Goal: Transaction & Acquisition: Purchase product/service

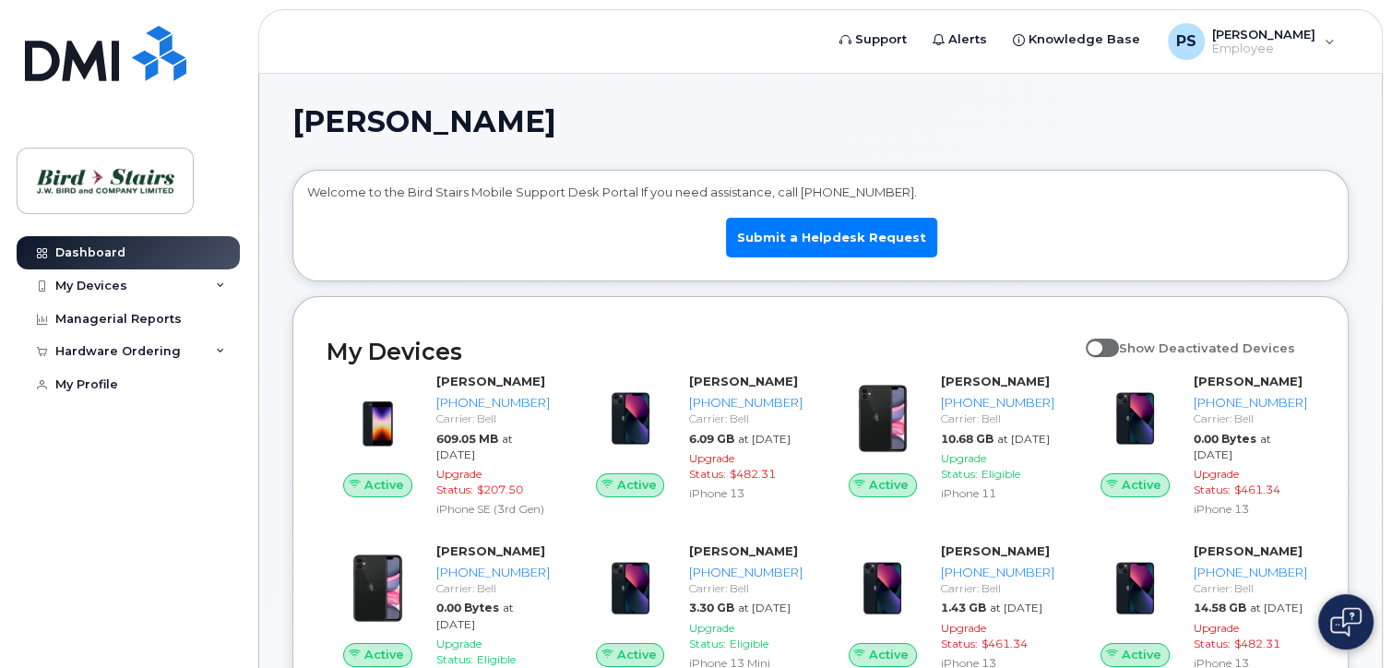
scroll to position [92, 0]
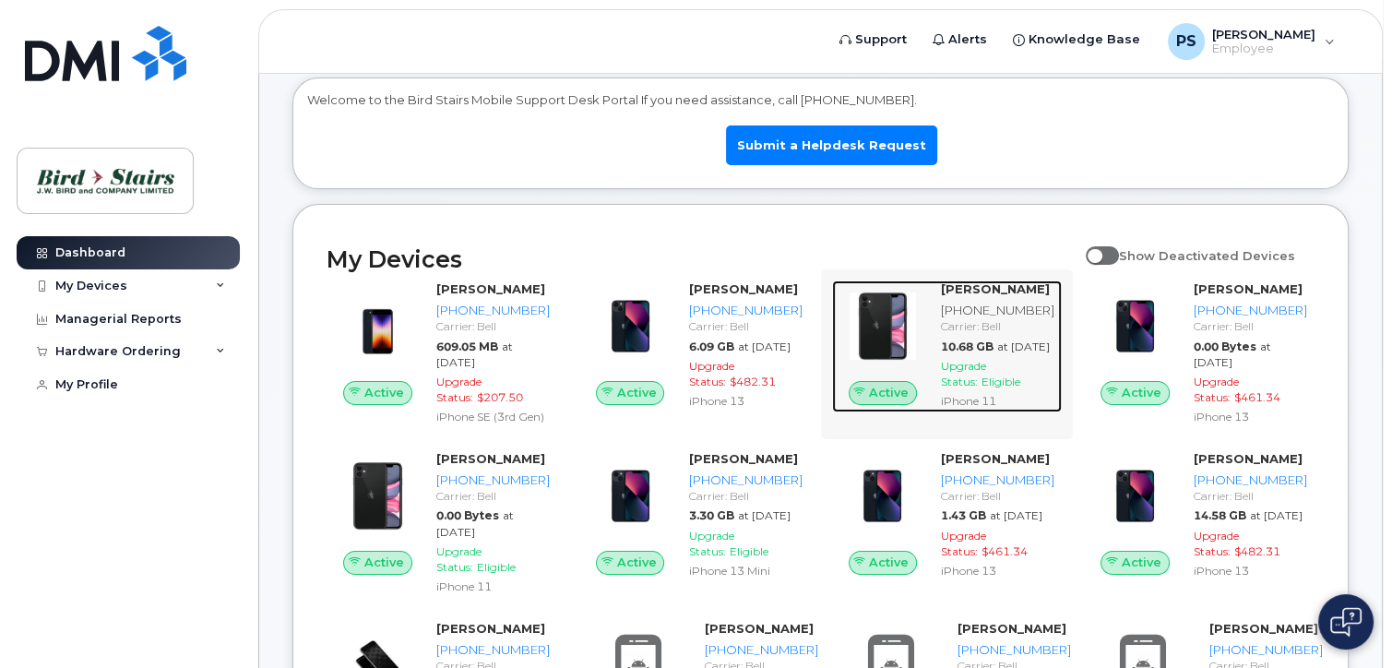
click at [1006, 388] on span "Eligible" at bounding box center [1001, 382] width 39 height 14
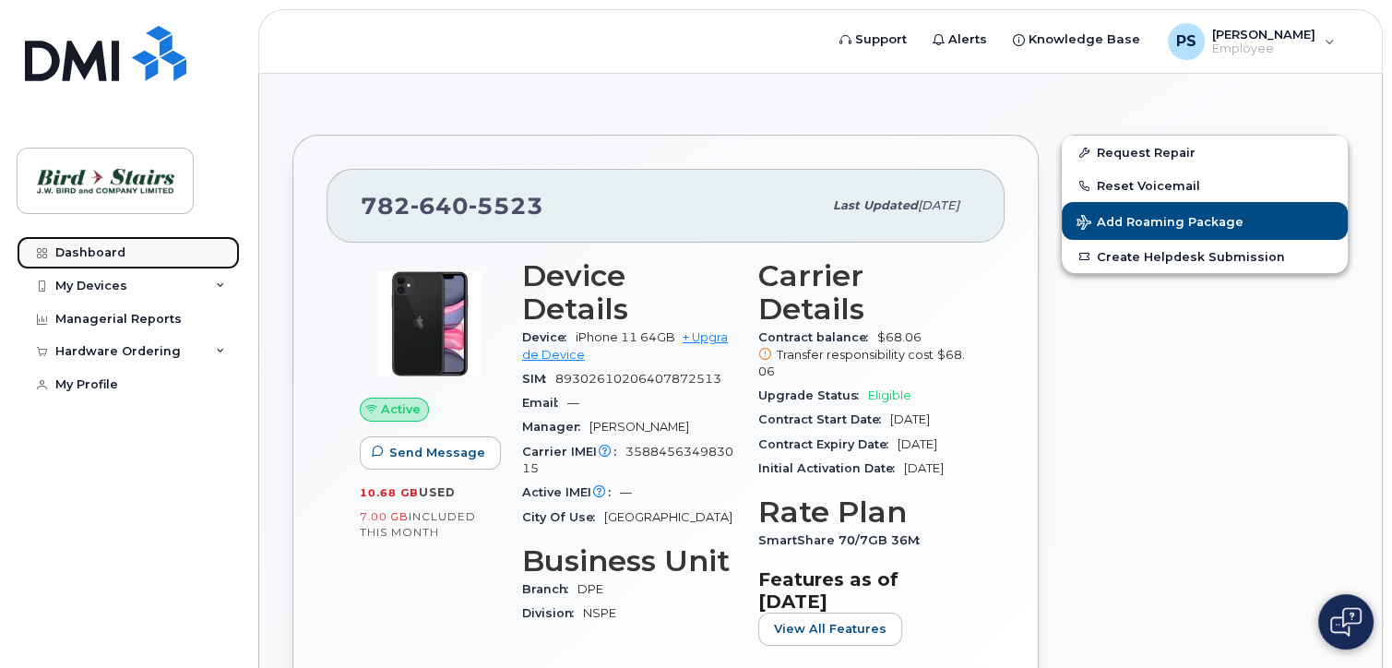
click at [80, 245] on div "Dashboard" at bounding box center [90, 252] width 70 height 15
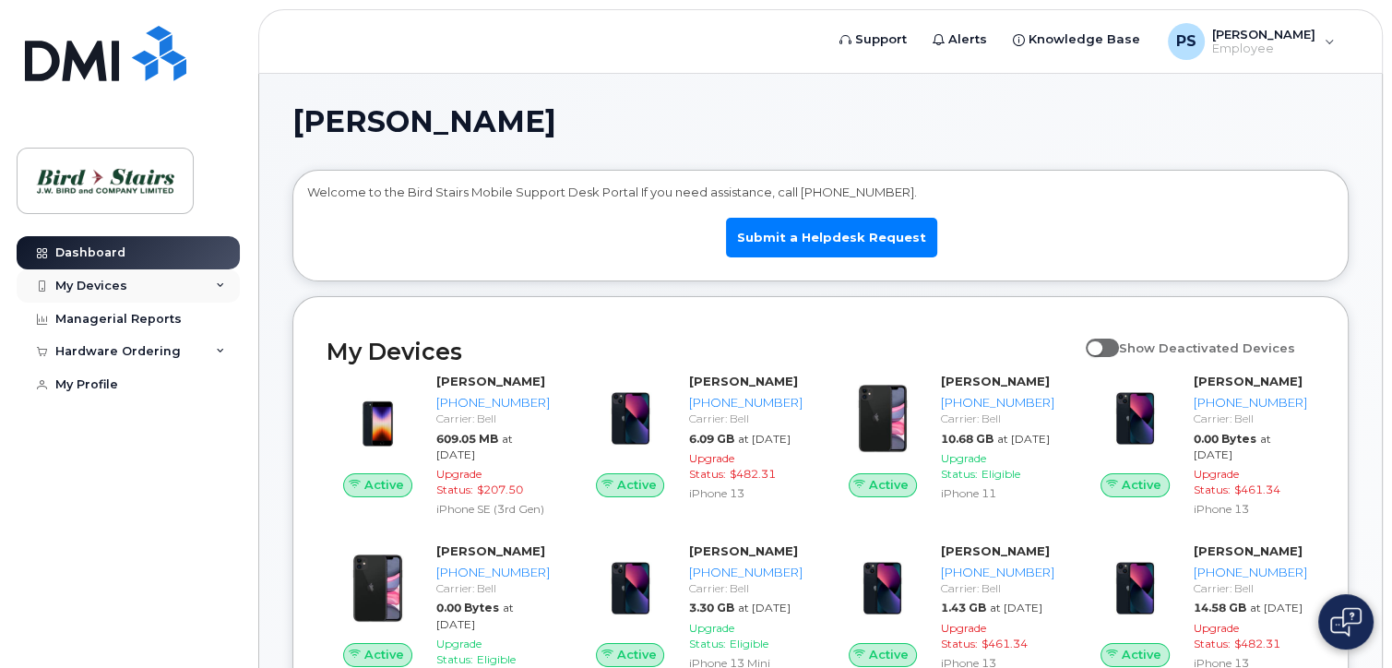
click at [126, 284] on div "My Devices" at bounding box center [128, 285] width 223 height 33
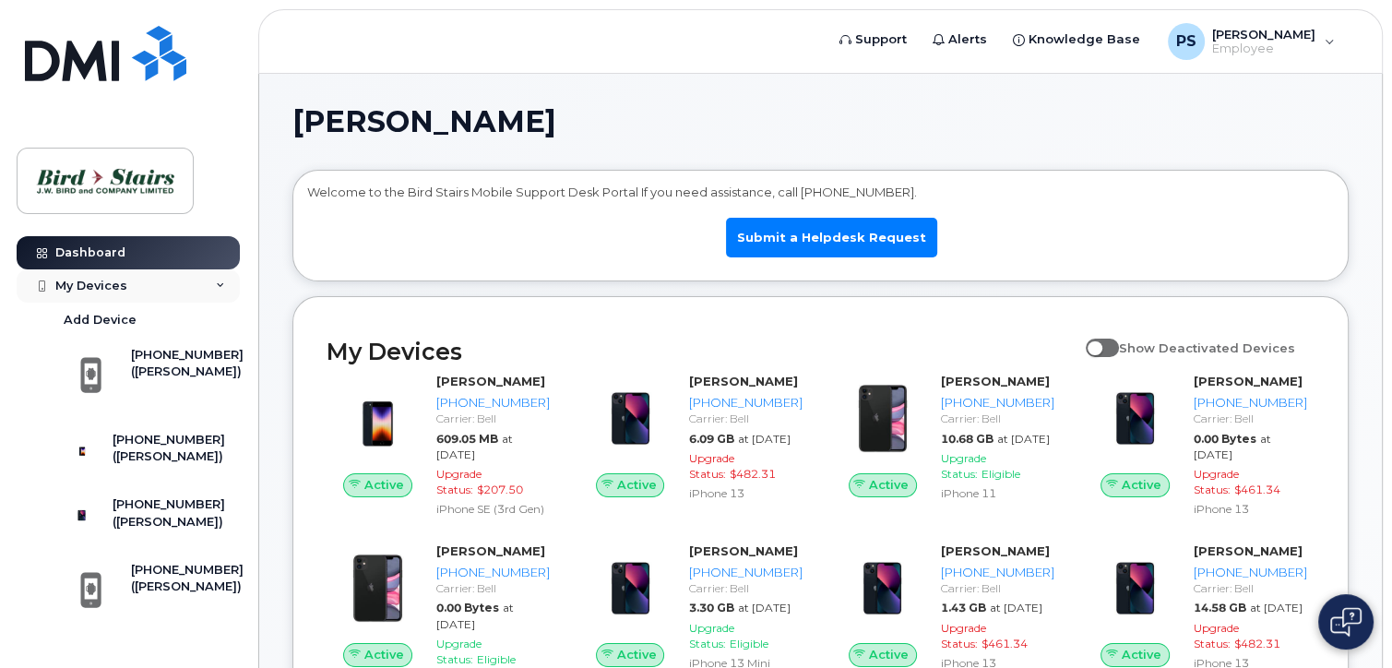
click at [126, 284] on div "My Devices" at bounding box center [128, 285] width 223 height 33
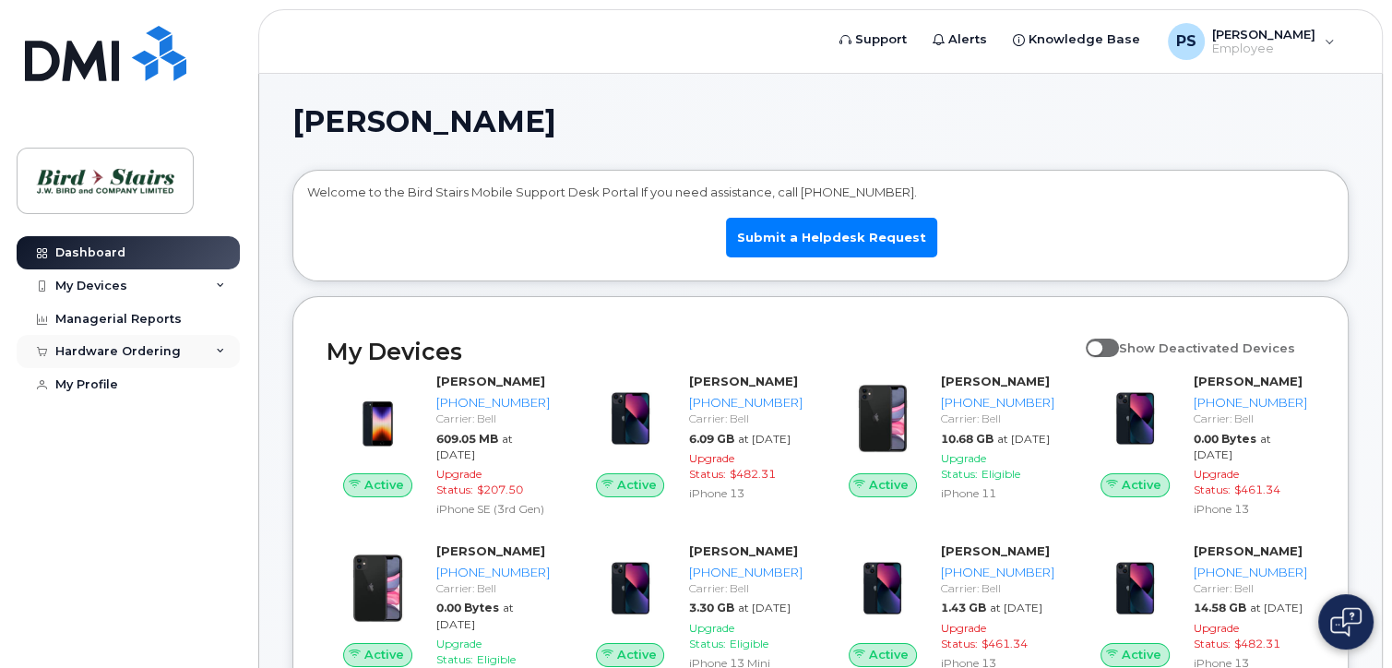
click at [111, 348] on div "Hardware Ordering" at bounding box center [117, 351] width 125 height 15
click at [89, 414] on div "New Order" at bounding box center [99, 420] width 70 height 17
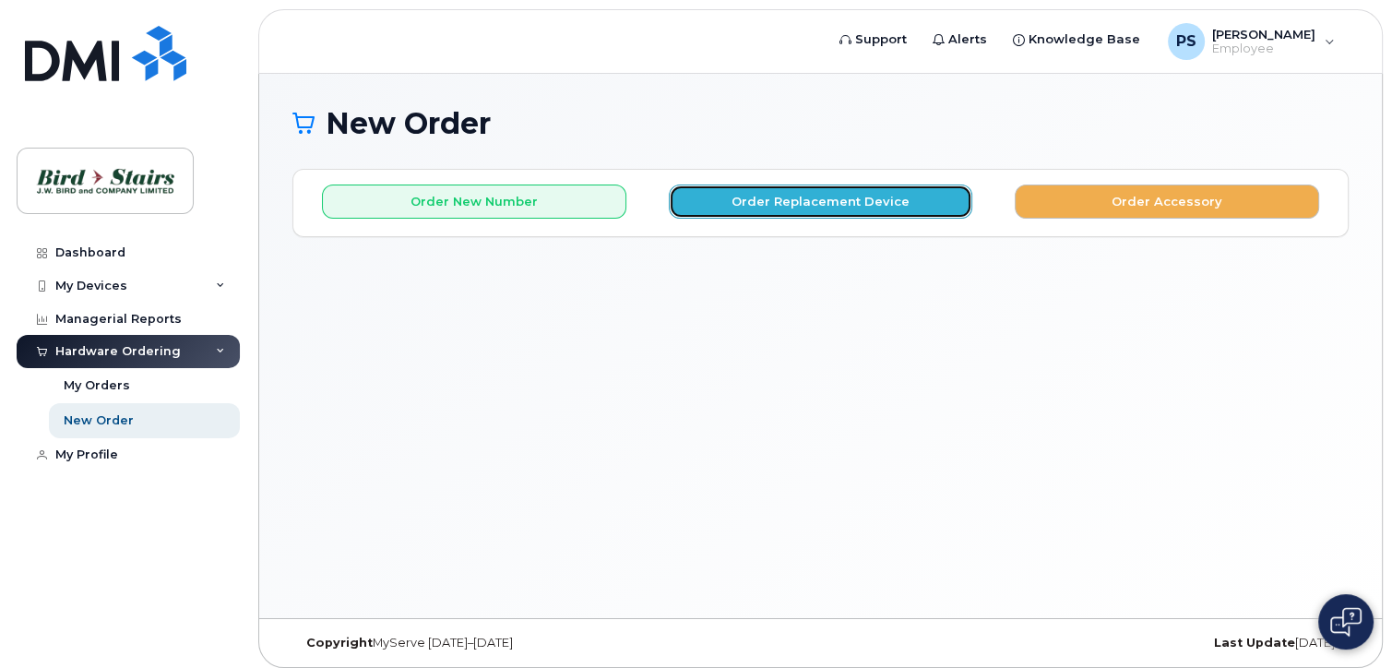
click at [842, 196] on button "Order Replacement Device" at bounding box center [821, 201] width 304 height 34
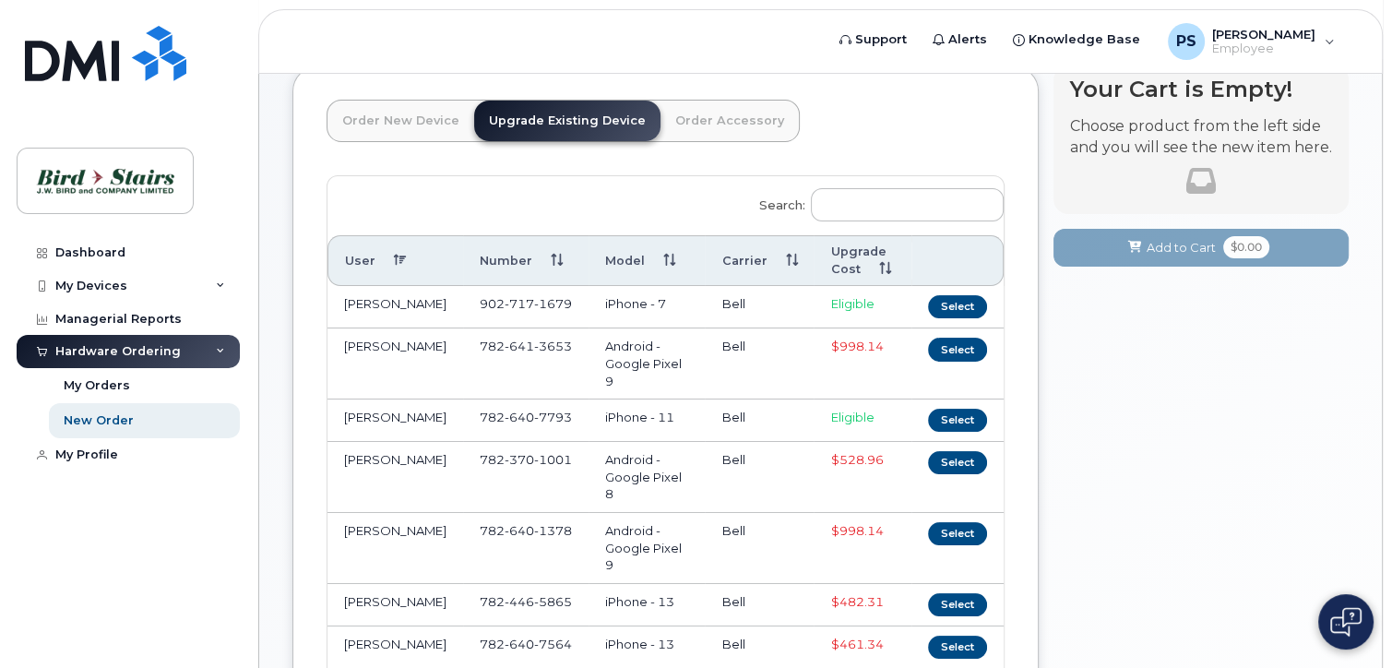
scroll to position [92, 0]
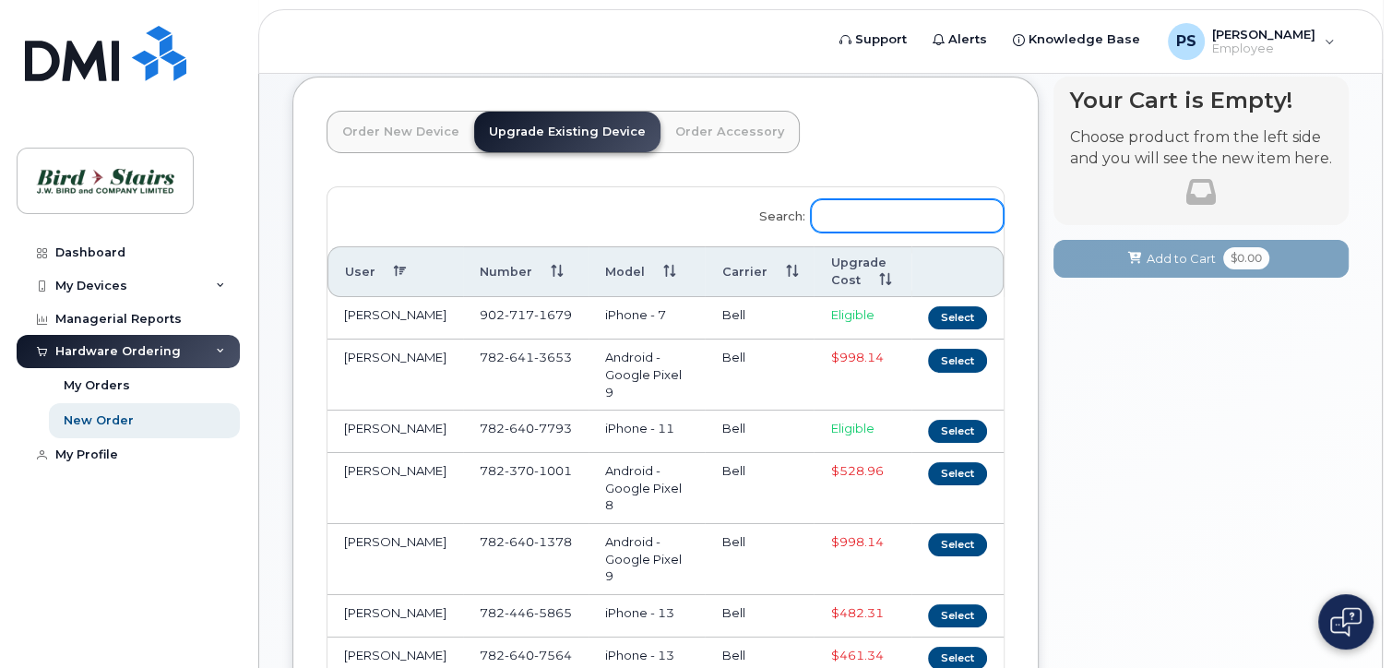
click at [855, 212] on input "Search:" at bounding box center [907, 215] width 193 height 33
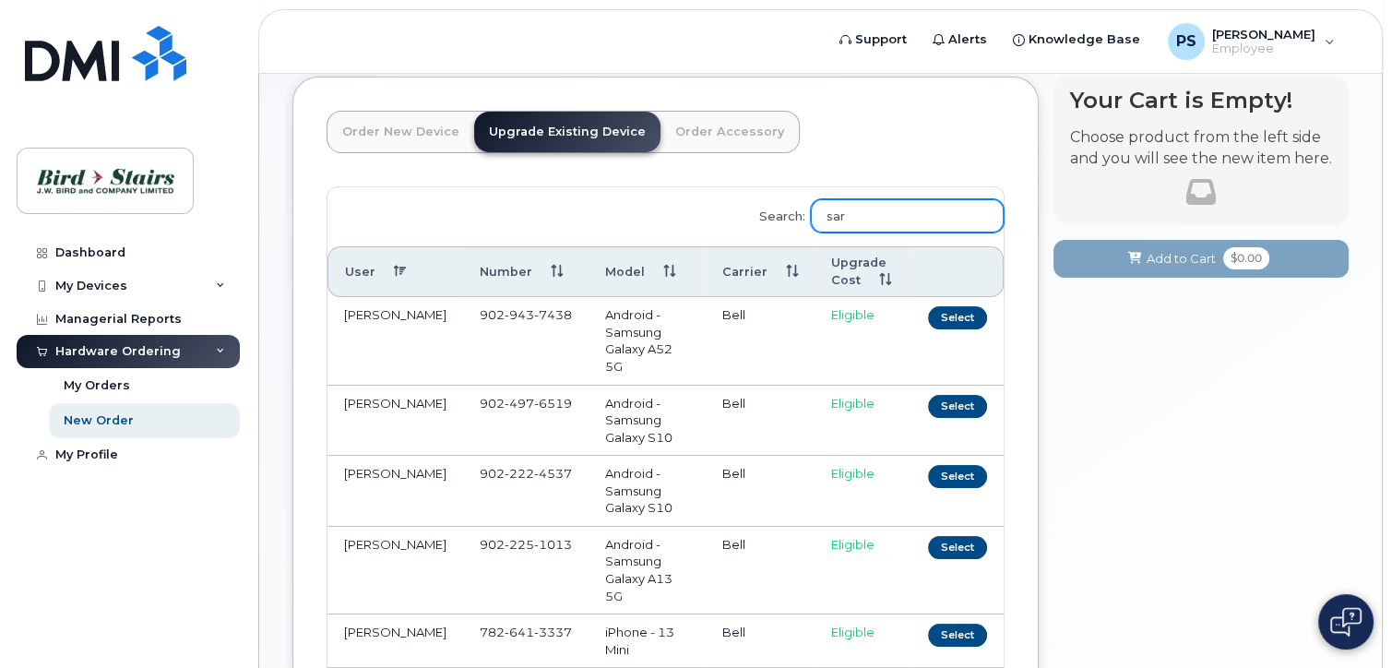
scroll to position [8, 0]
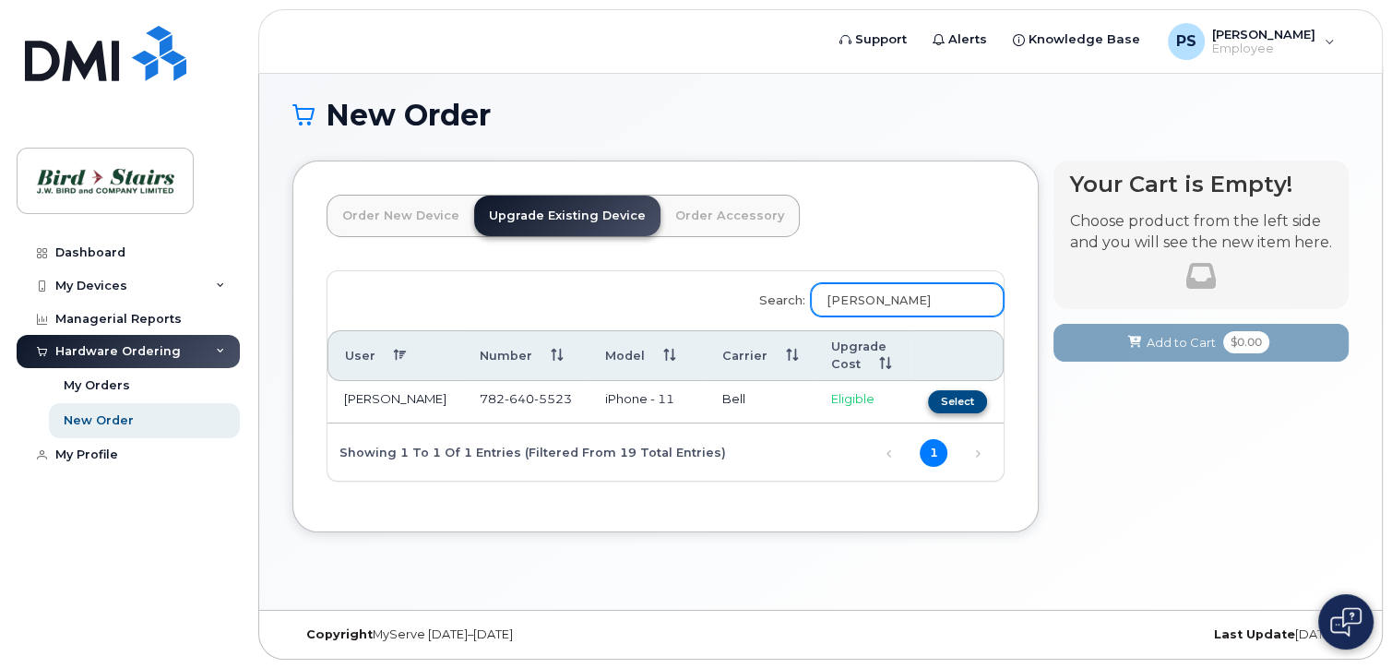
type input "sarah"
click at [956, 398] on button "Select" at bounding box center [957, 401] width 59 height 23
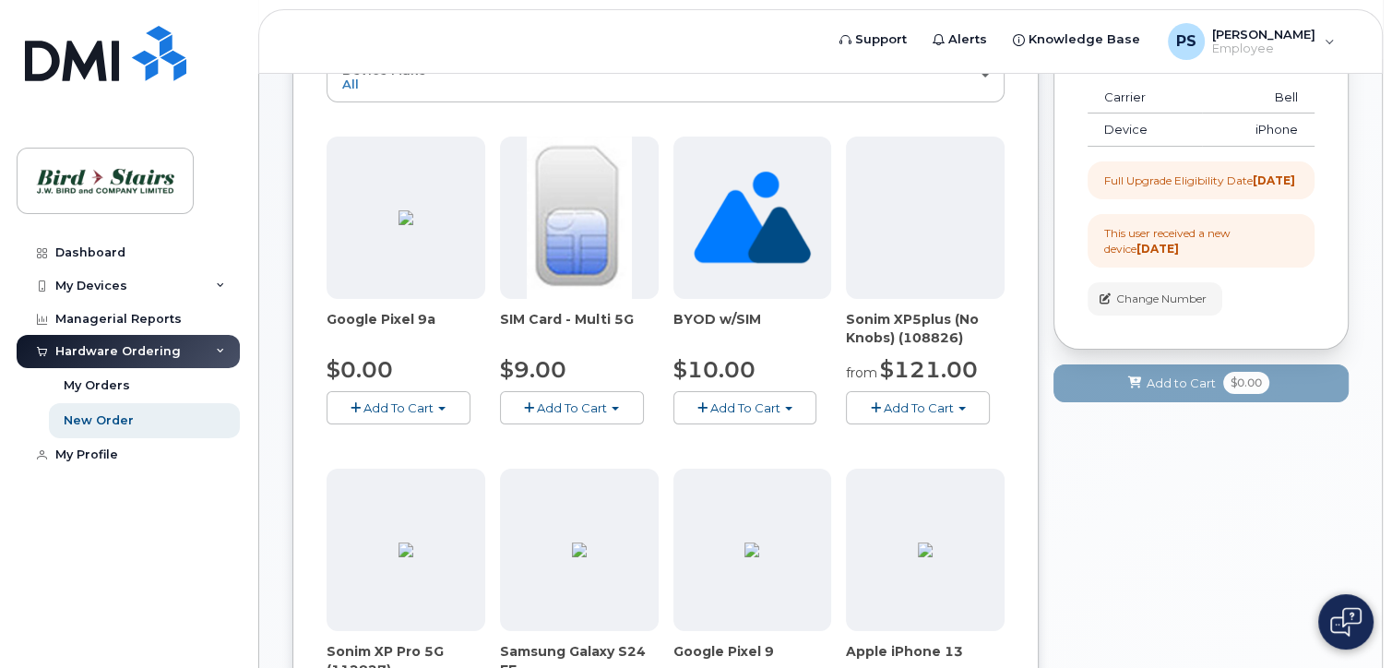
scroll to position [193, 0]
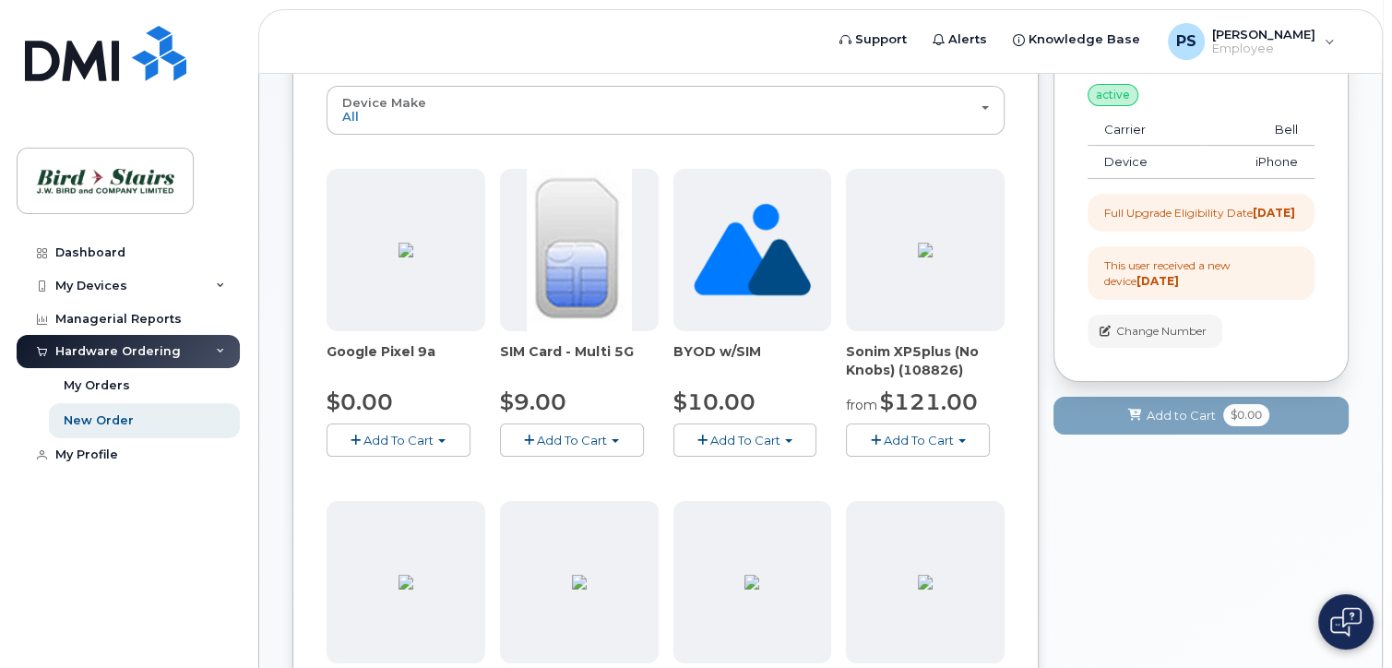
click at [355, 435] on span "button" at bounding box center [356, 440] width 10 height 12
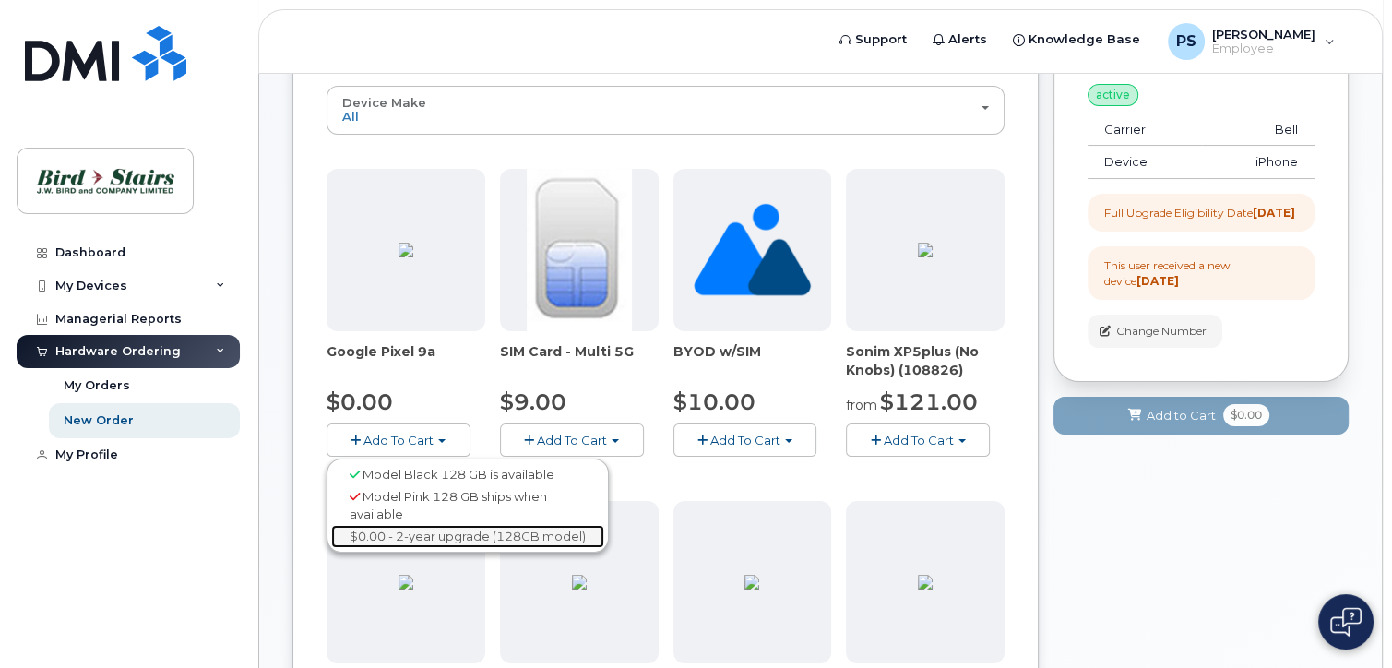
click at [437, 534] on link "$0.00 - 2-year upgrade (128GB model)" at bounding box center [467, 536] width 273 height 23
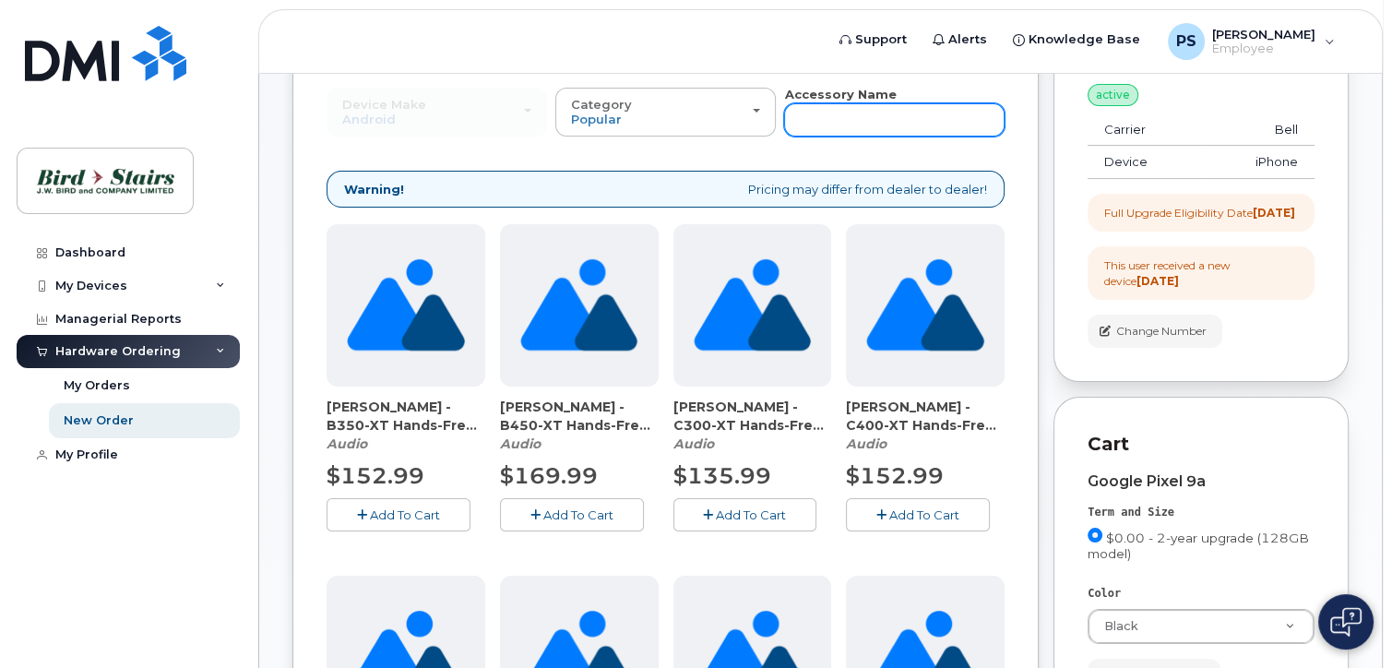
click at [845, 116] on input "text" at bounding box center [894, 119] width 220 height 33
type input "case"
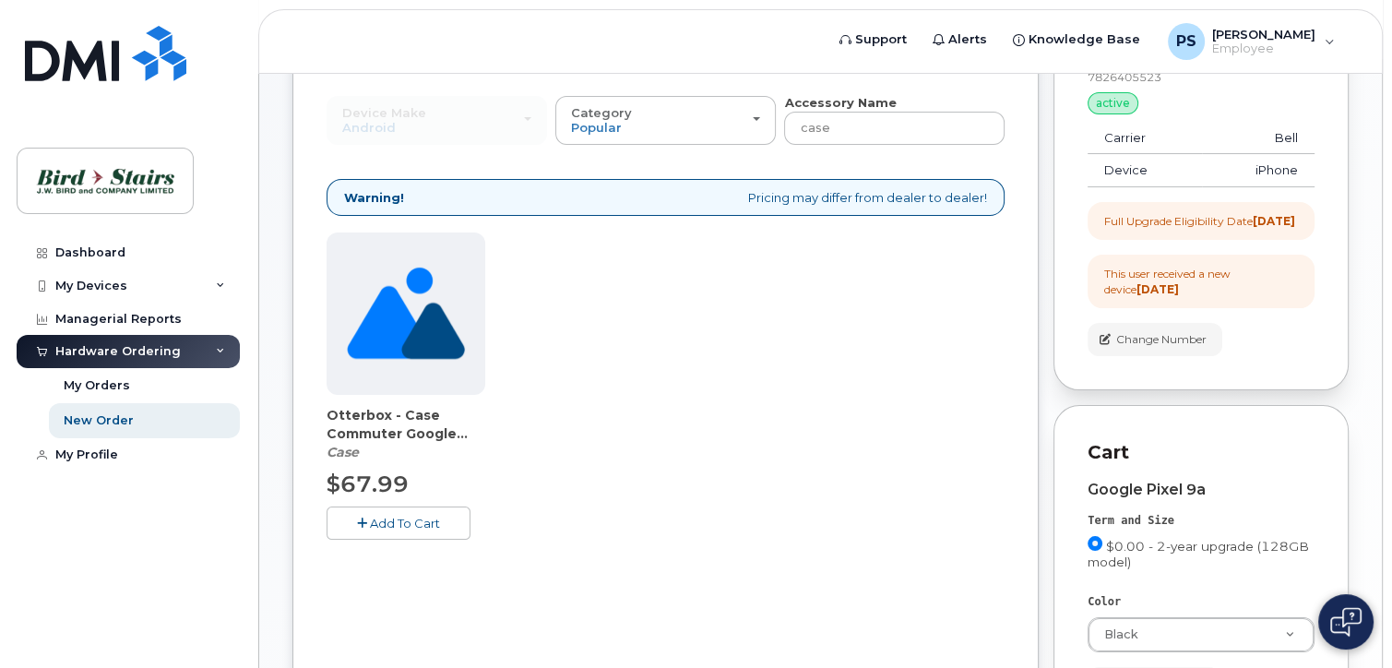
scroll to position [377, 0]
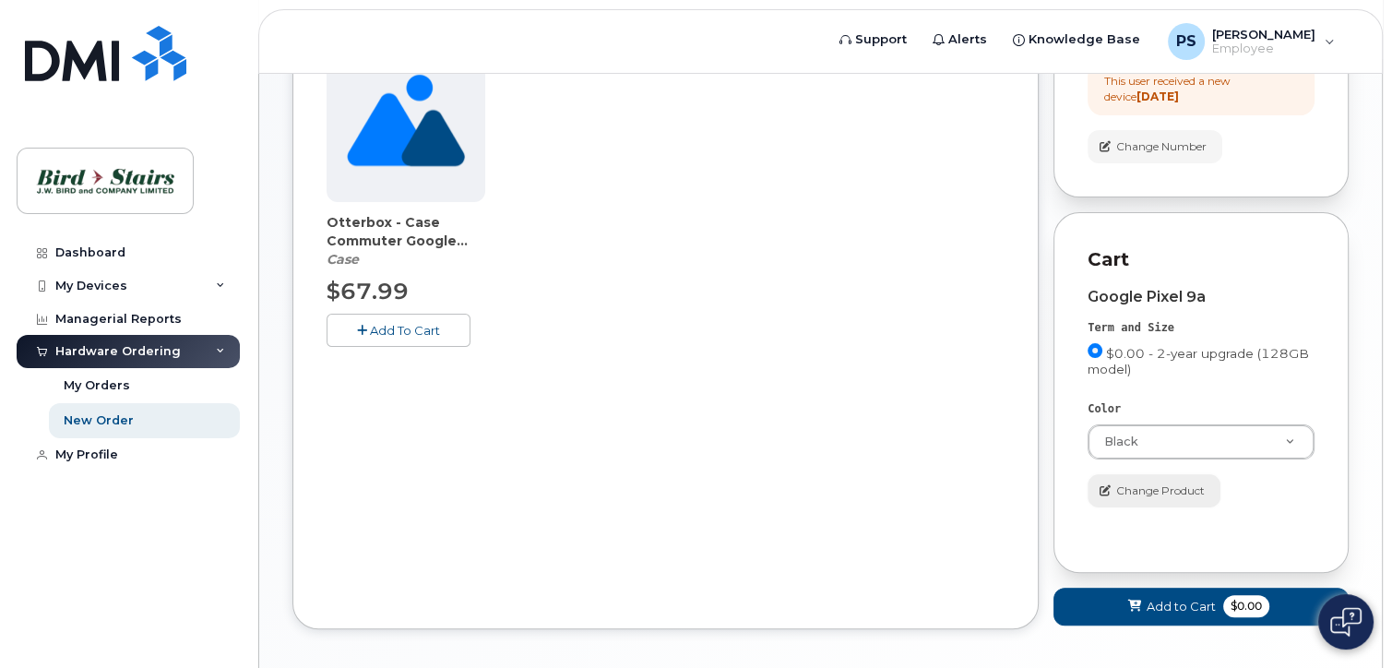
click at [1178, 499] on span "Change Product" at bounding box center [1160, 490] width 89 height 17
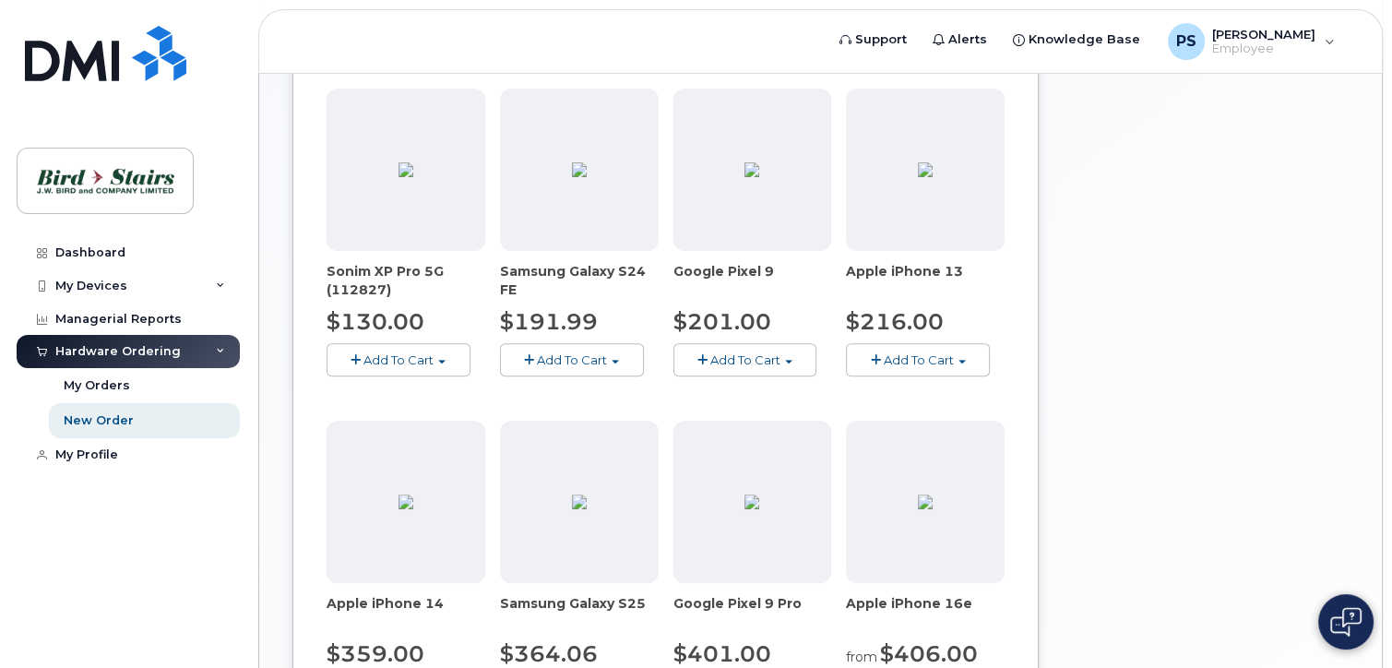
scroll to position [574, 0]
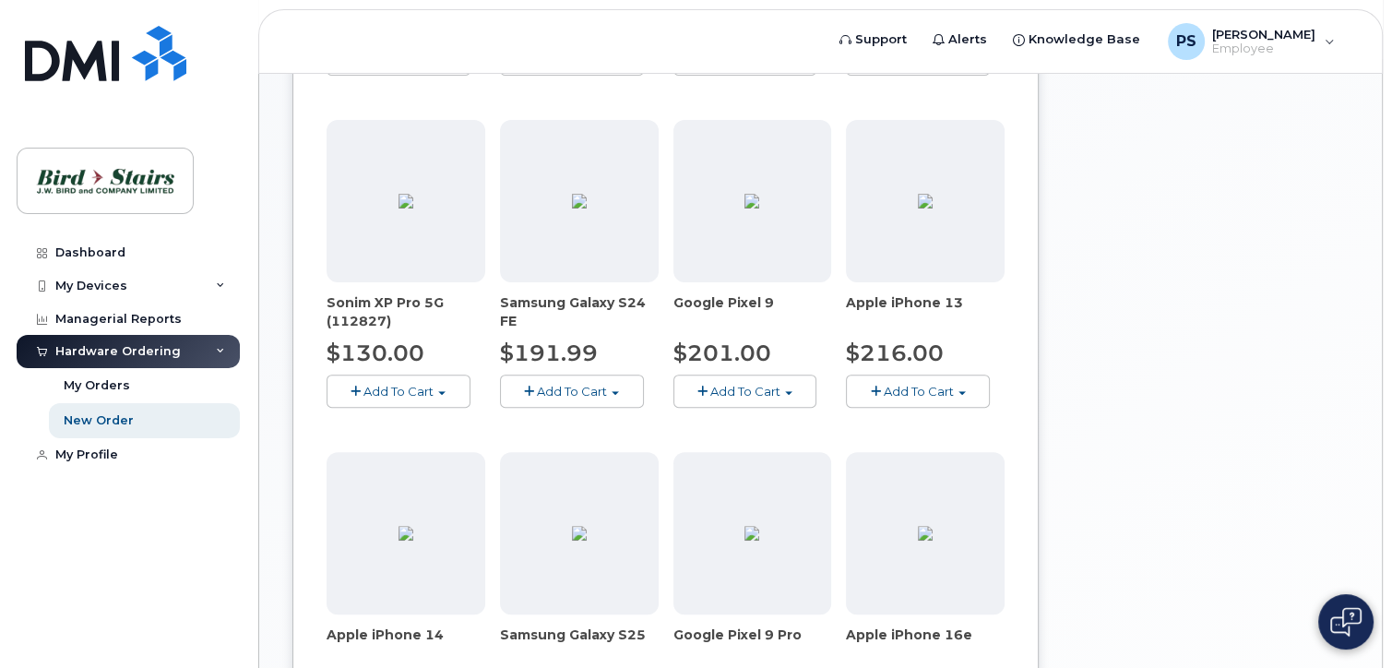
click at [705, 386] on span "button" at bounding box center [702, 392] width 10 height 12
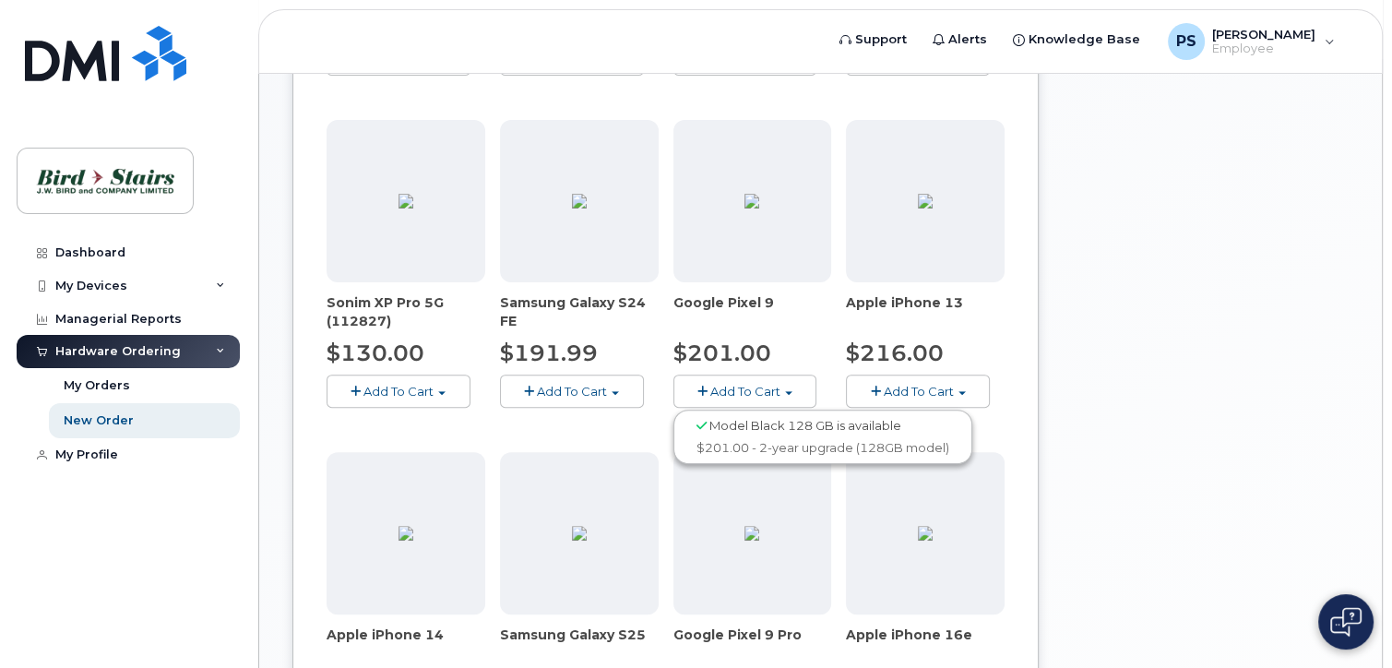
click at [726, 387] on span "Add To Cart" at bounding box center [745, 391] width 70 height 15
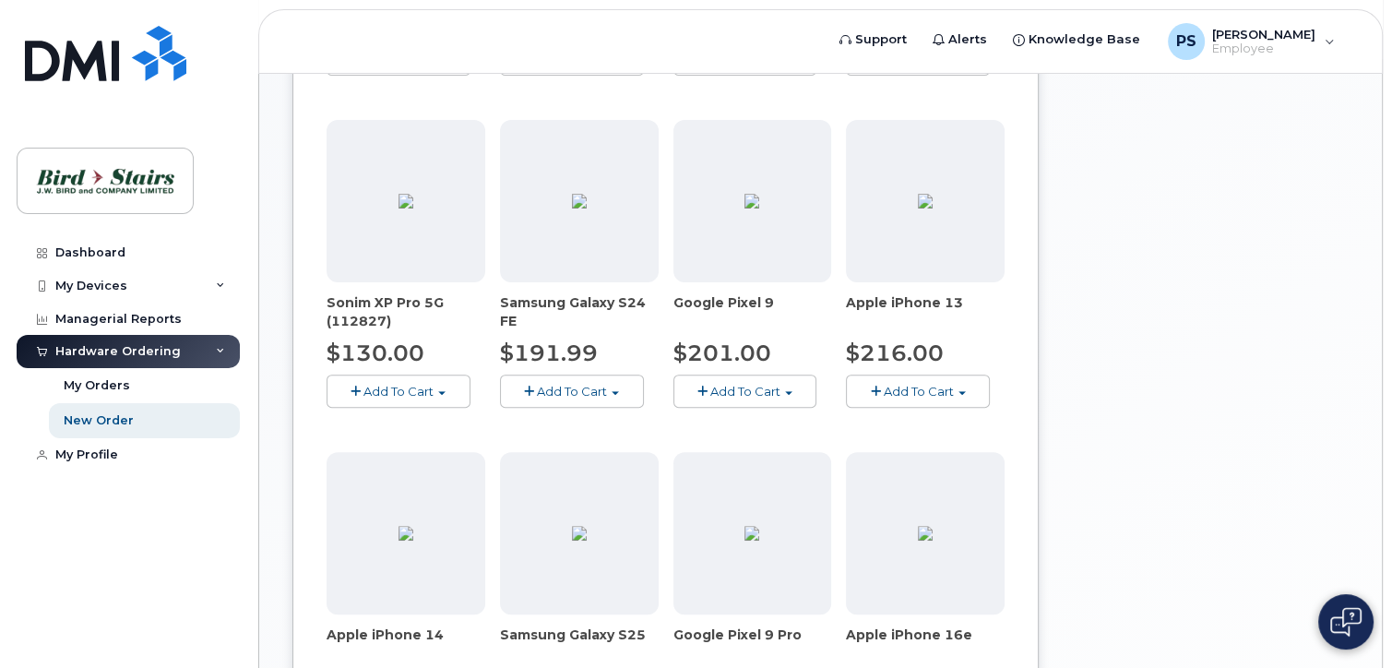
click at [707, 384] on button "Add To Cart" at bounding box center [745, 391] width 144 height 32
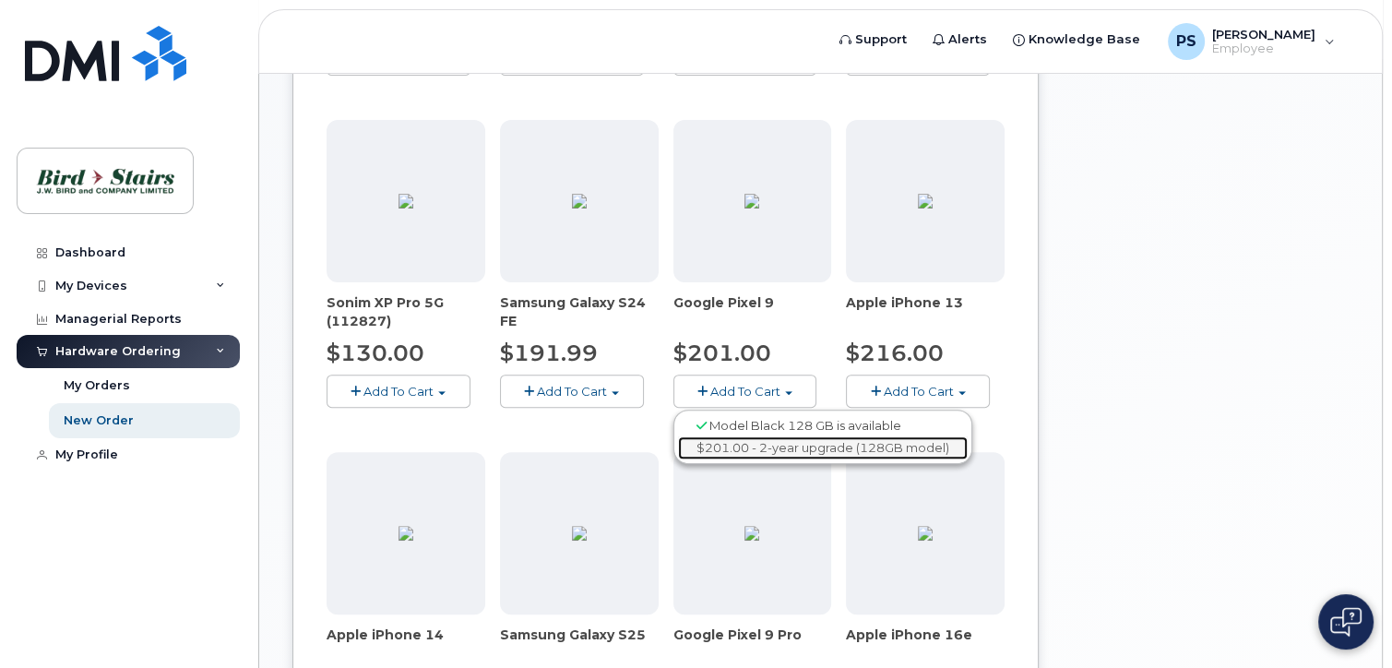
click at [745, 445] on link "$201.00 - 2-year upgrade (128GB model)" at bounding box center [823, 447] width 290 height 23
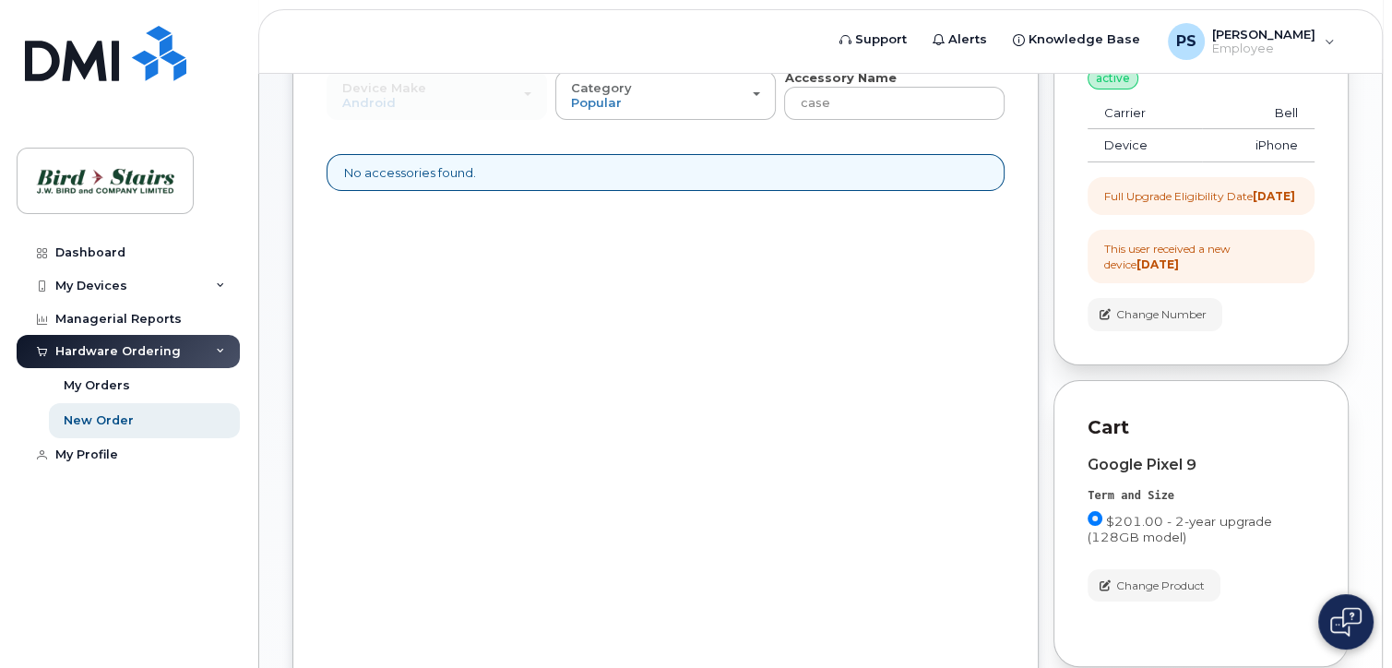
scroll to position [0, 0]
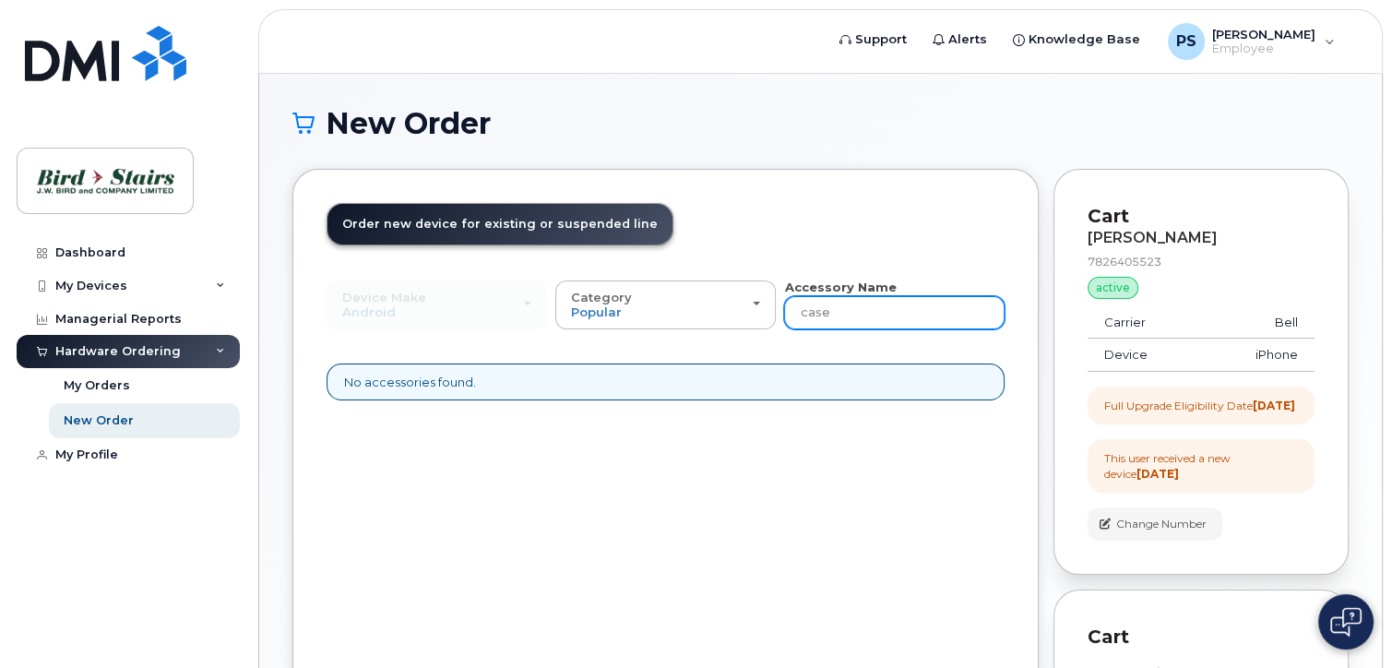
click at [865, 315] on input "case" at bounding box center [894, 312] width 220 height 33
drag, startPoint x: 852, startPoint y: 311, endPoint x: 740, endPoint y: 304, distance: 112.7
click at [740, 304] on div "Device Make All Android Cell Phone HUB iPhone Modem Tablet All Android Cell Pho…" at bounding box center [666, 304] width 678 height 51
type input "case"
drag, startPoint x: 845, startPoint y: 305, endPoint x: 780, endPoint y: 316, distance: 66.4
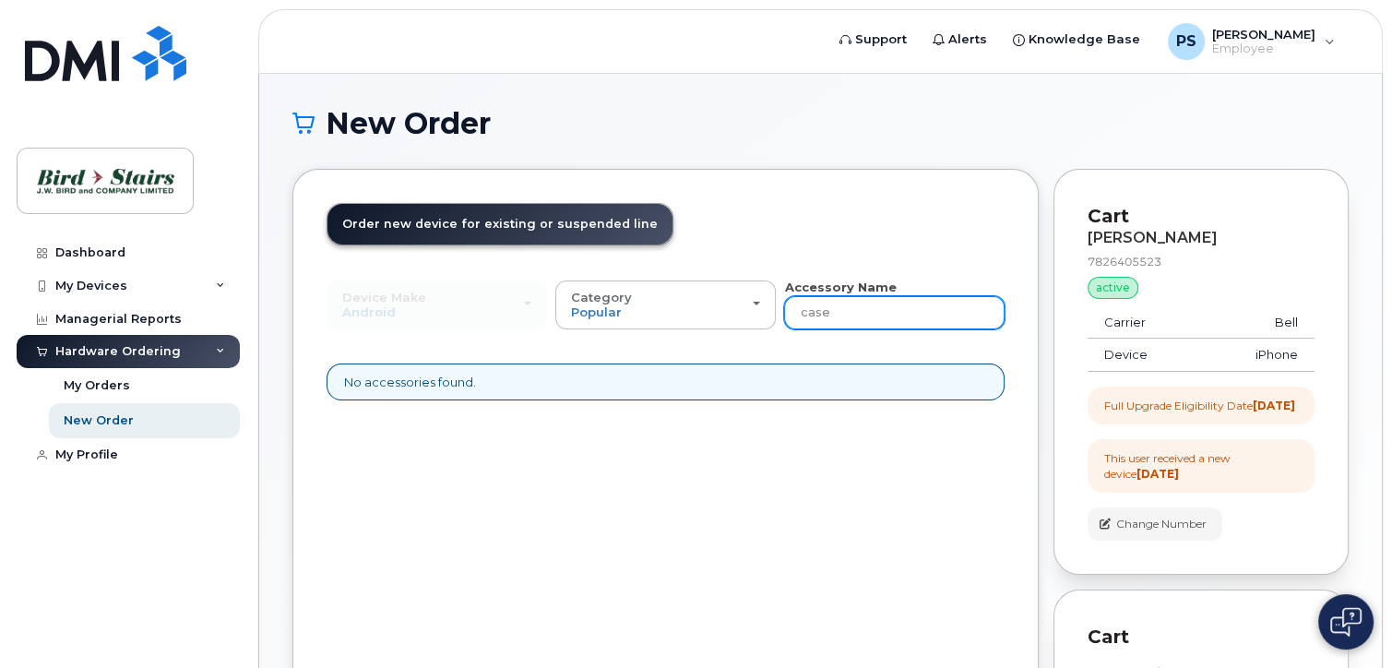
click at [780, 316] on div "Device Make All Android Cell Phone HUB iPhone Modem Tablet All Android Cell Pho…" at bounding box center [666, 304] width 678 height 51
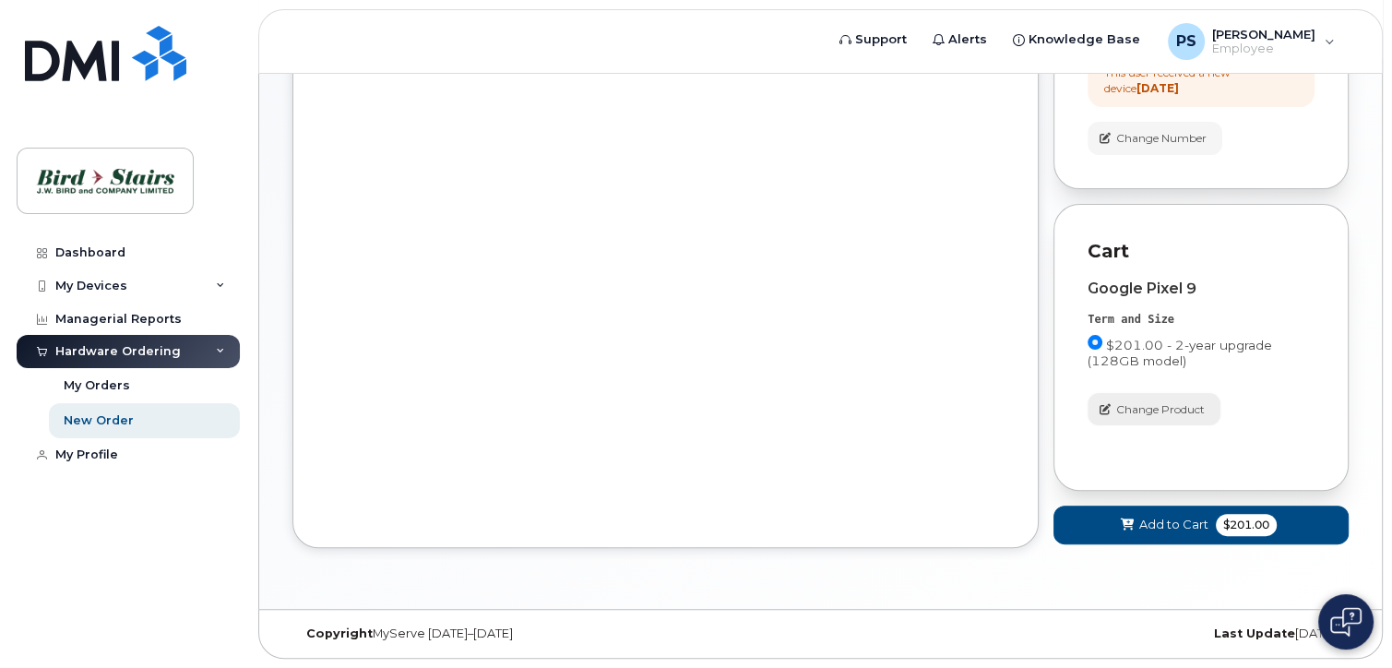
click at [1156, 418] on span "Change Product" at bounding box center [1160, 409] width 89 height 17
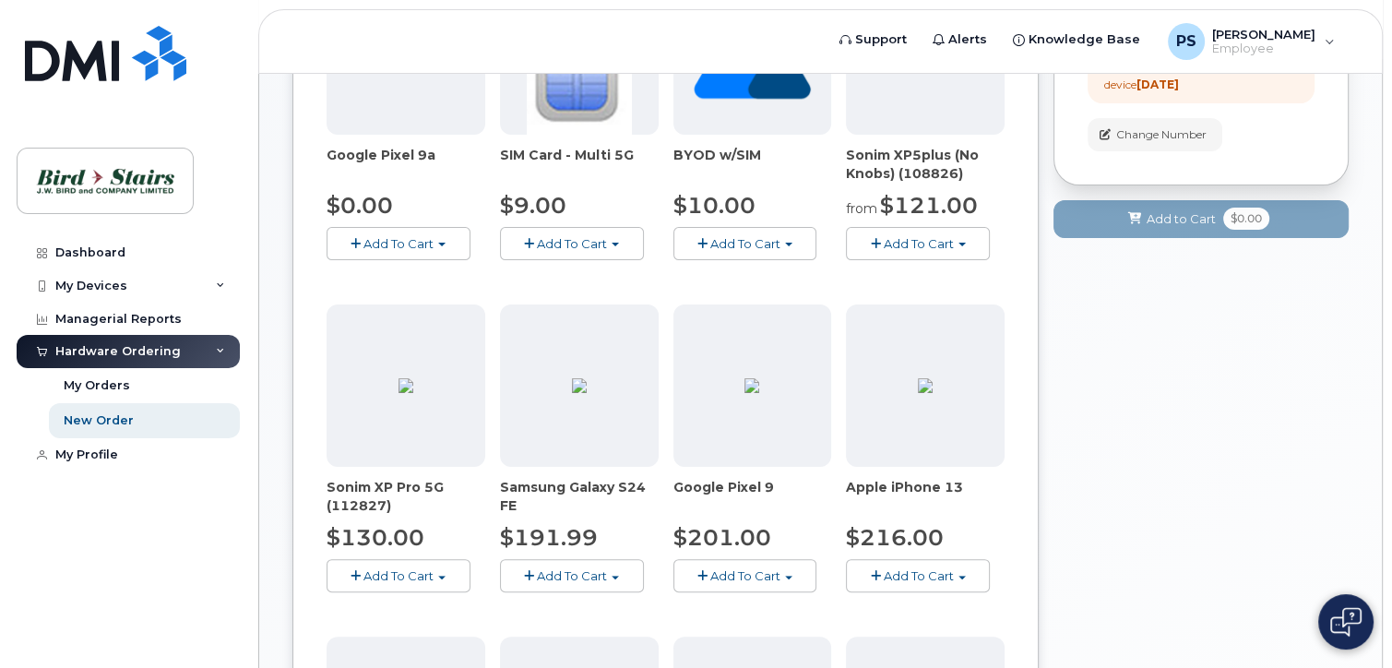
scroll to position [482, 0]
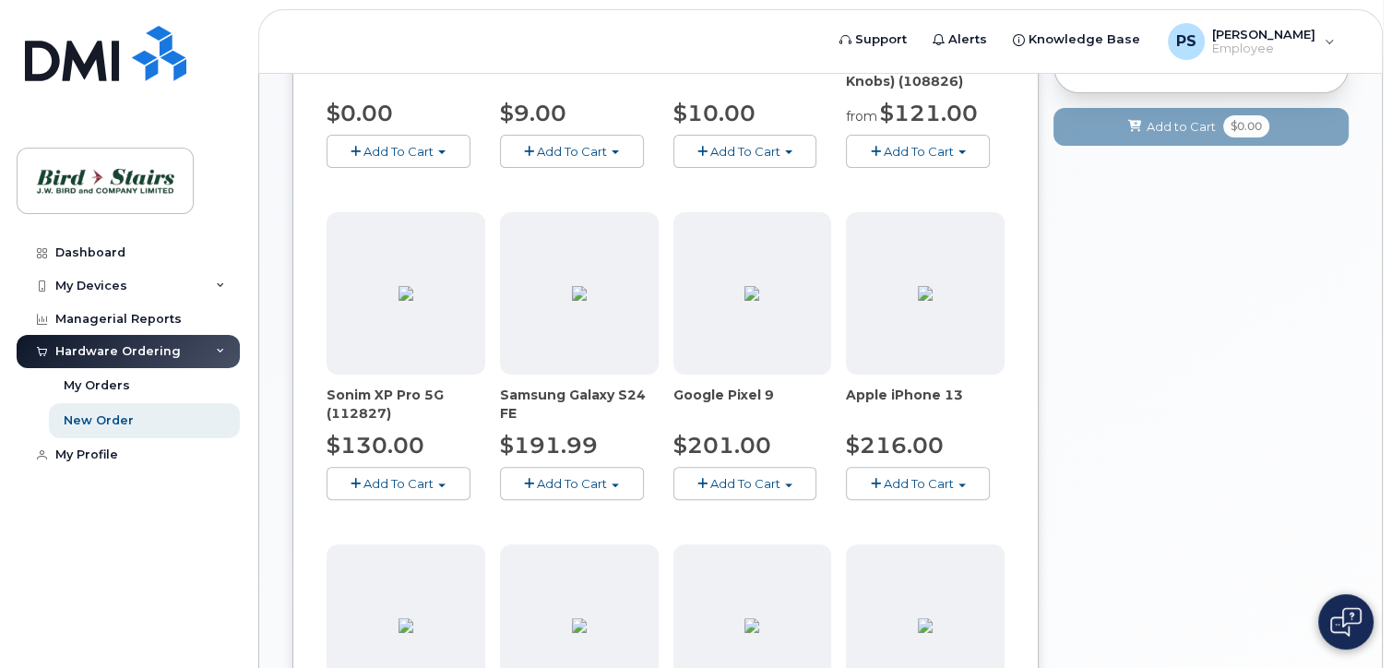
click at [703, 479] on span "button" at bounding box center [702, 484] width 10 height 12
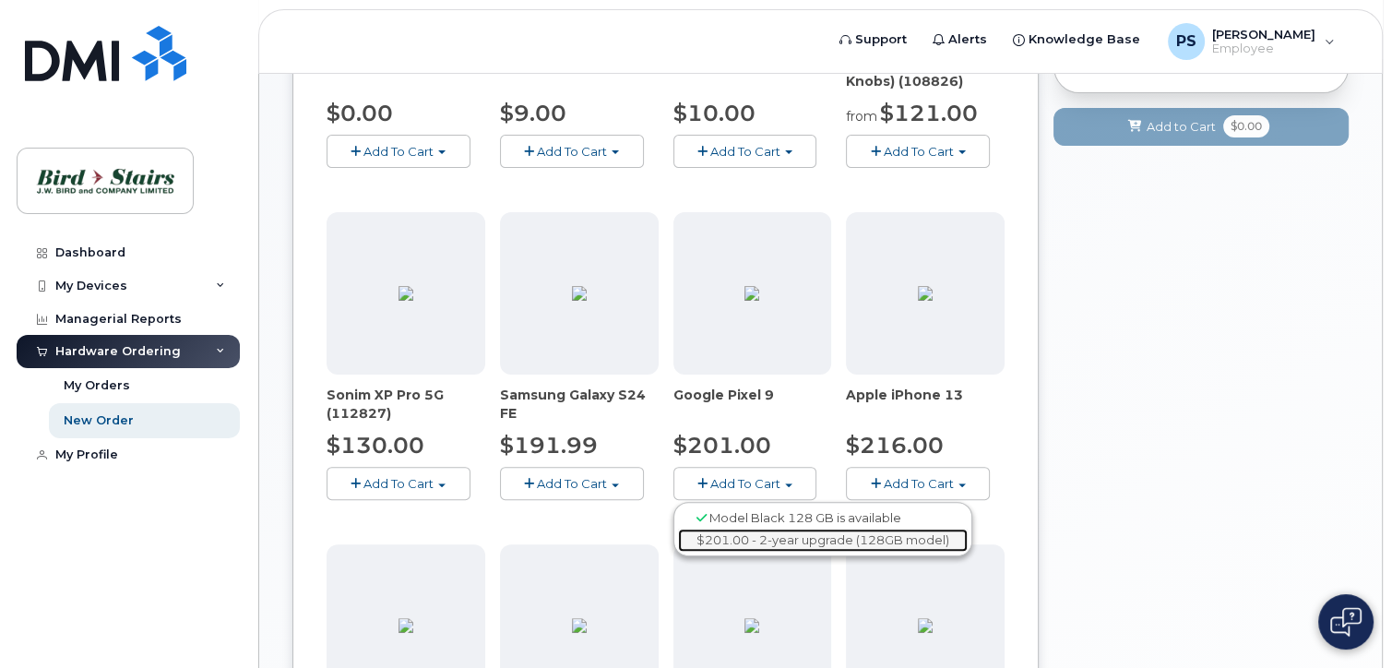
click at [765, 537] on link "$201.00 - 2-year upgrade (128GB model)" at bounding box center [823, 540] width 290 height 23
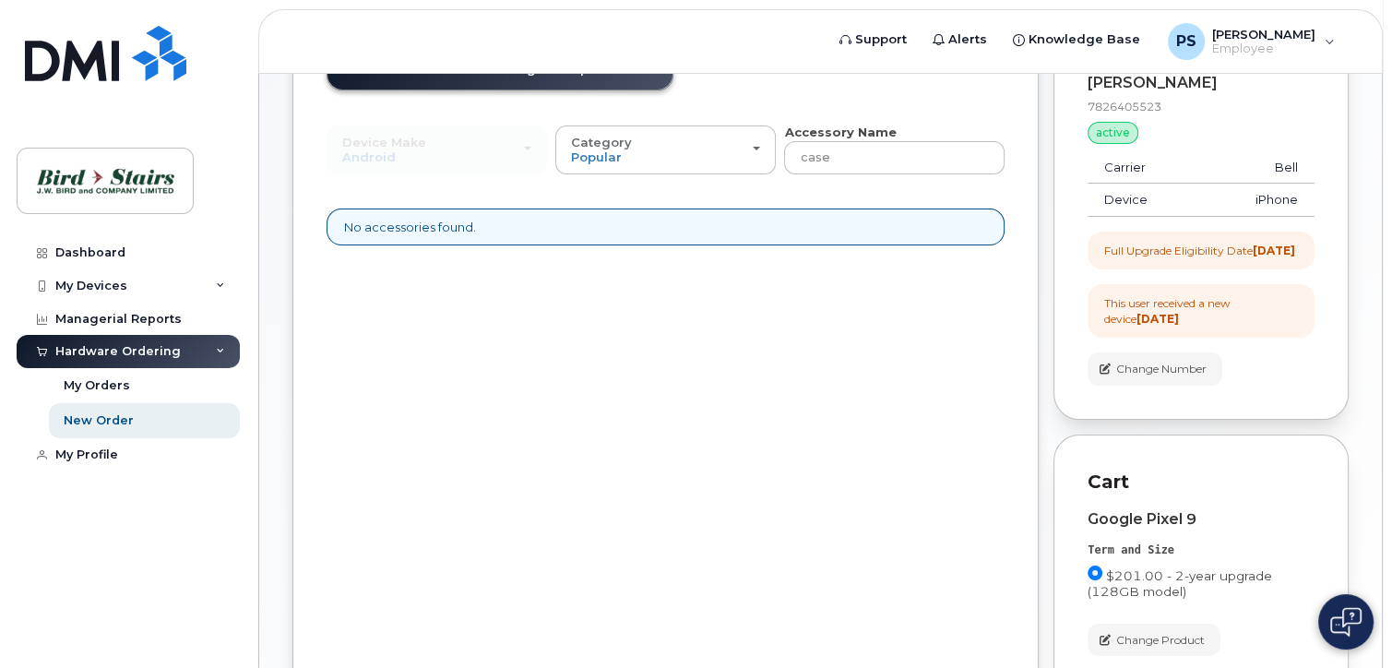
scroll to position [122, 0]
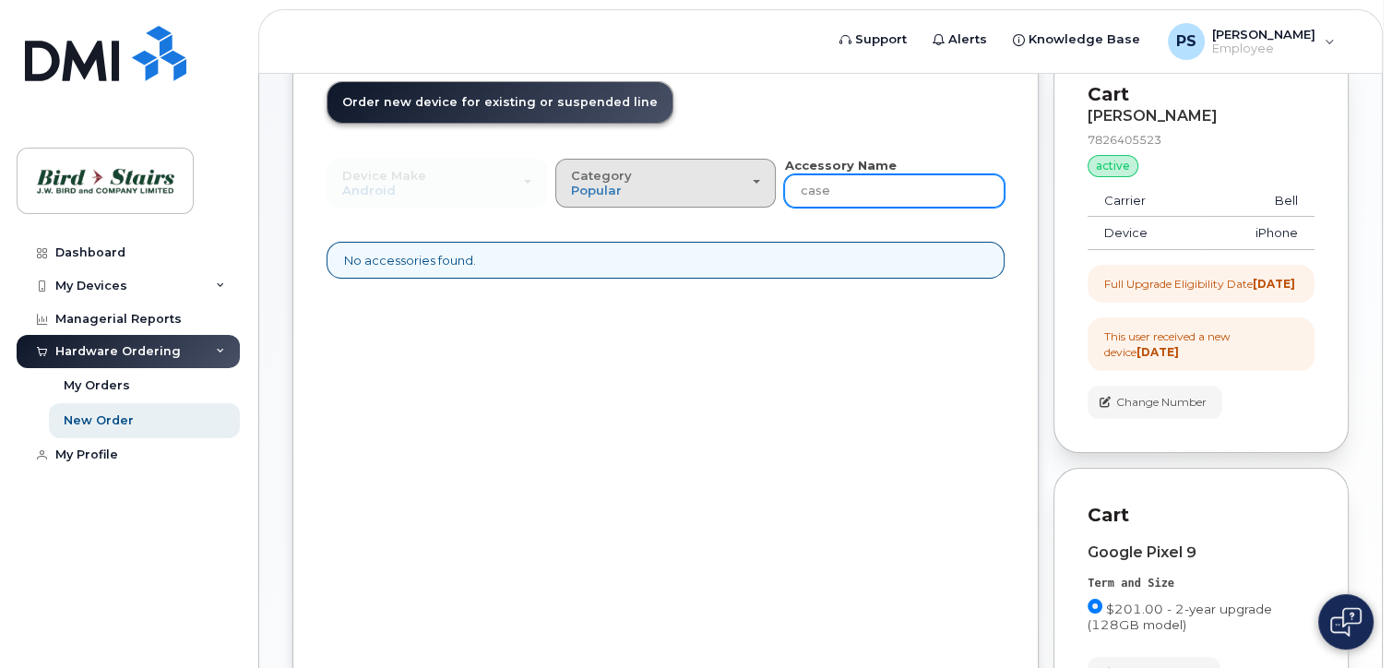
drag, startPoint x: 833, startPoint y: 197, endPoint x: 749, endPoint y: 195, distance: 84.0
click at [749, 195] on div "Device Make All Android Cell Phone HUB iPhone Modem Tablet All Android Cell Pho…" at bounding box center [666, 182] width 678 height 51
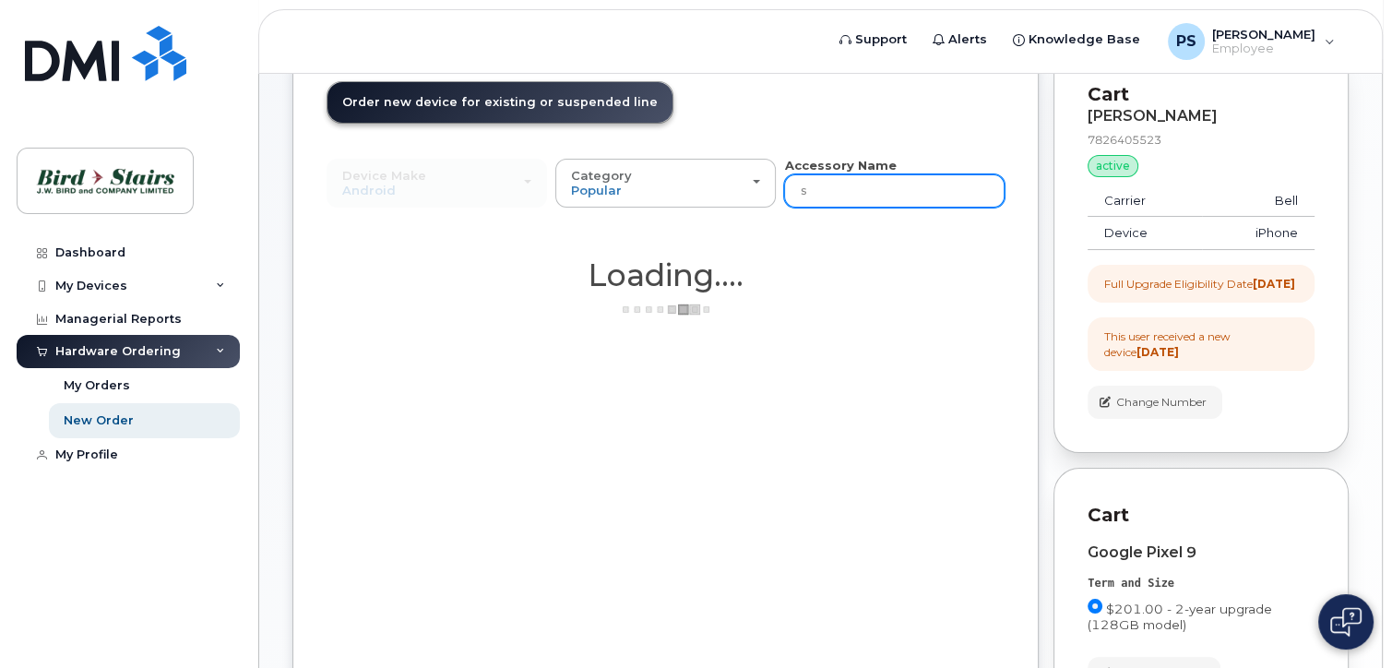
type input "screen"
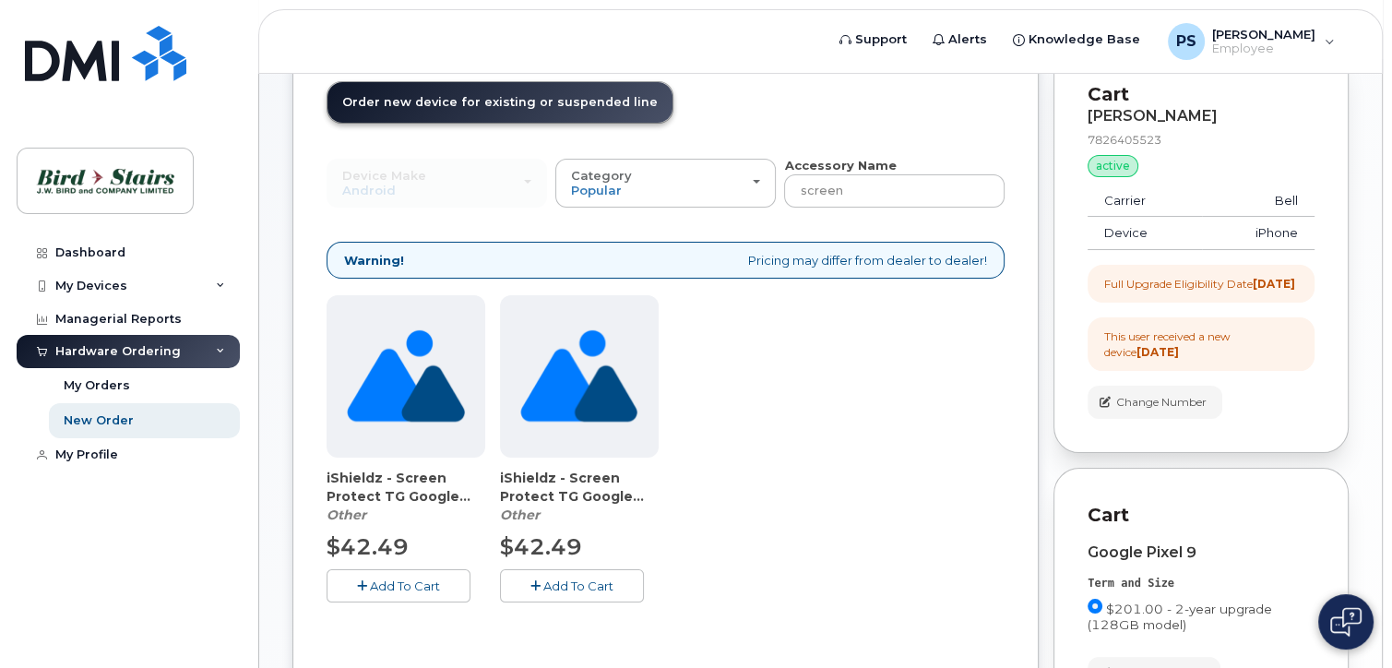
click at [360, 580] on icon "button" at bounding box center [362, 586] width 10 height 12
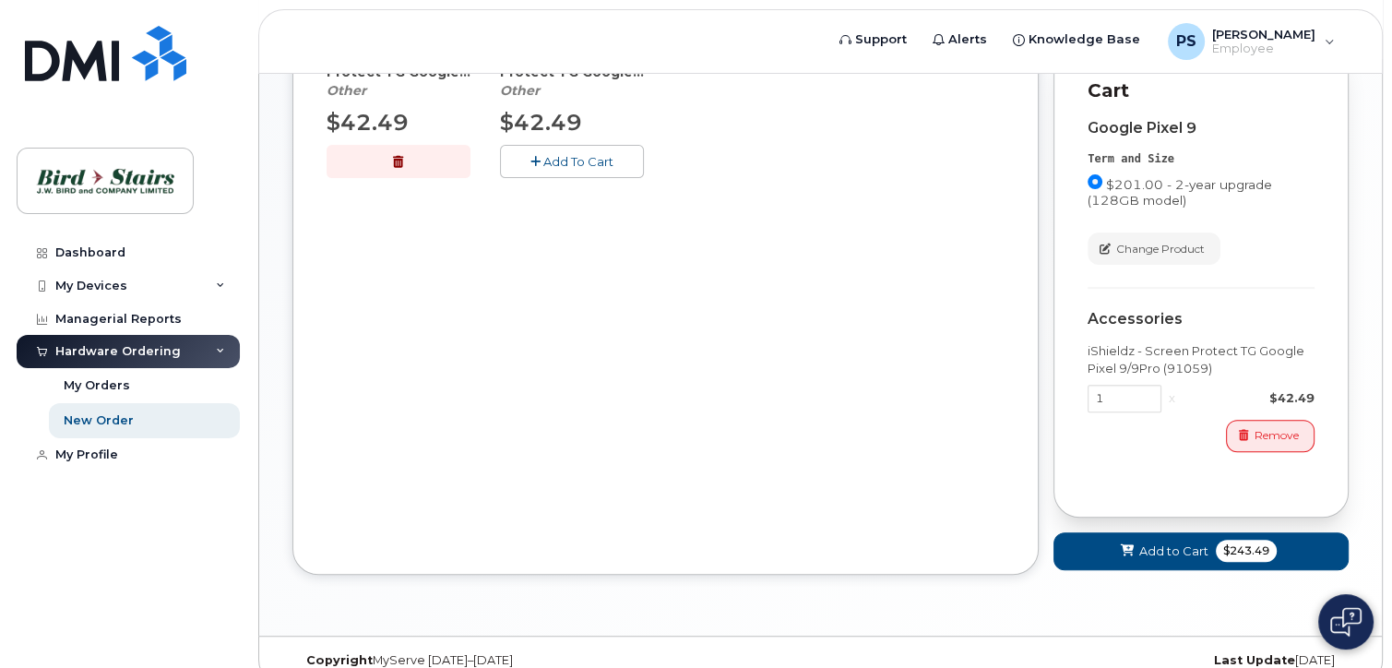
scroll to position [583, 0]
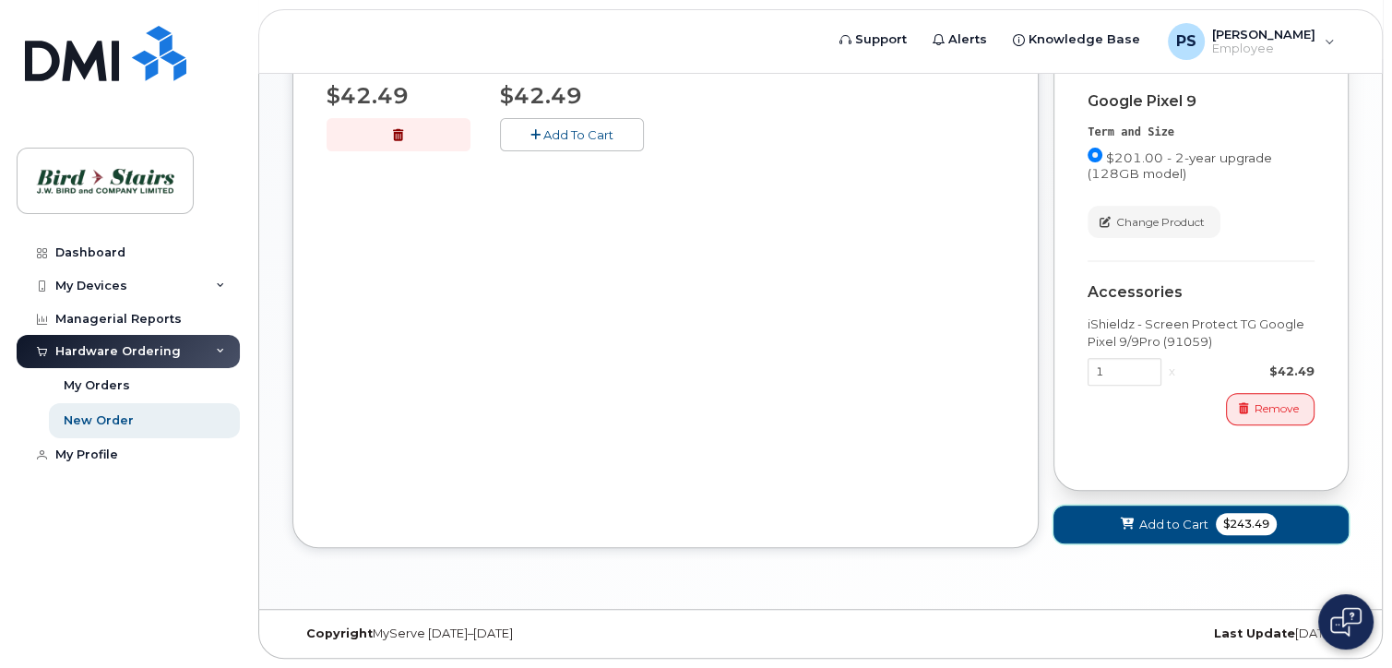
click at [1145, 523] on span "Add to Cart" at bounding box center [1173, 525] width 69 height 18
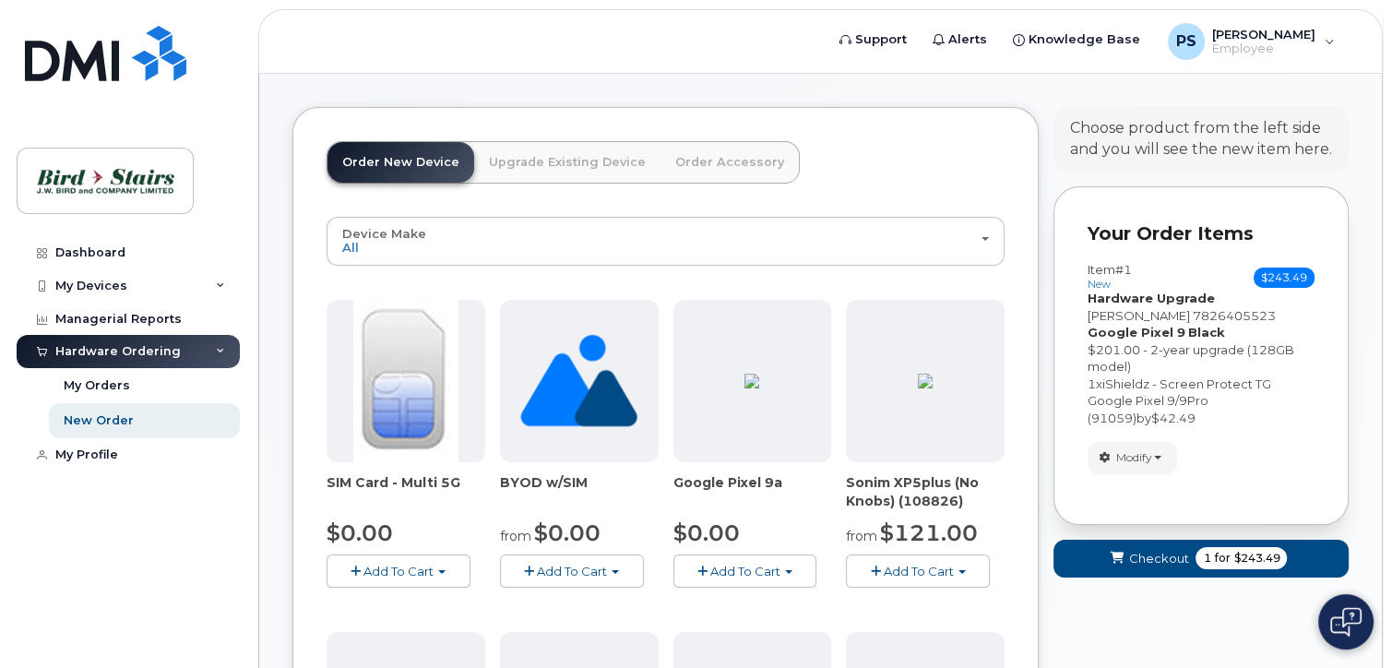
scroll to position [92, 0]
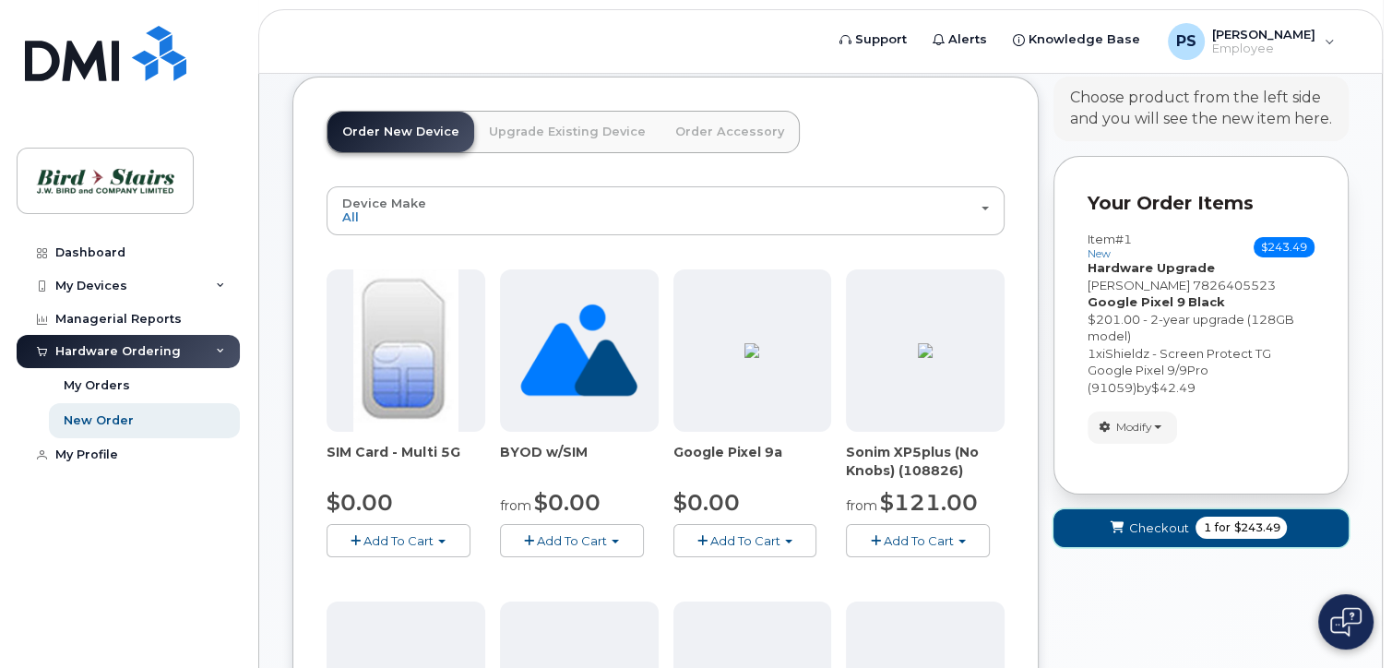
click at [1143, 519] on span "Checkout" at bounding box center [1158, 528] width 60 height 18
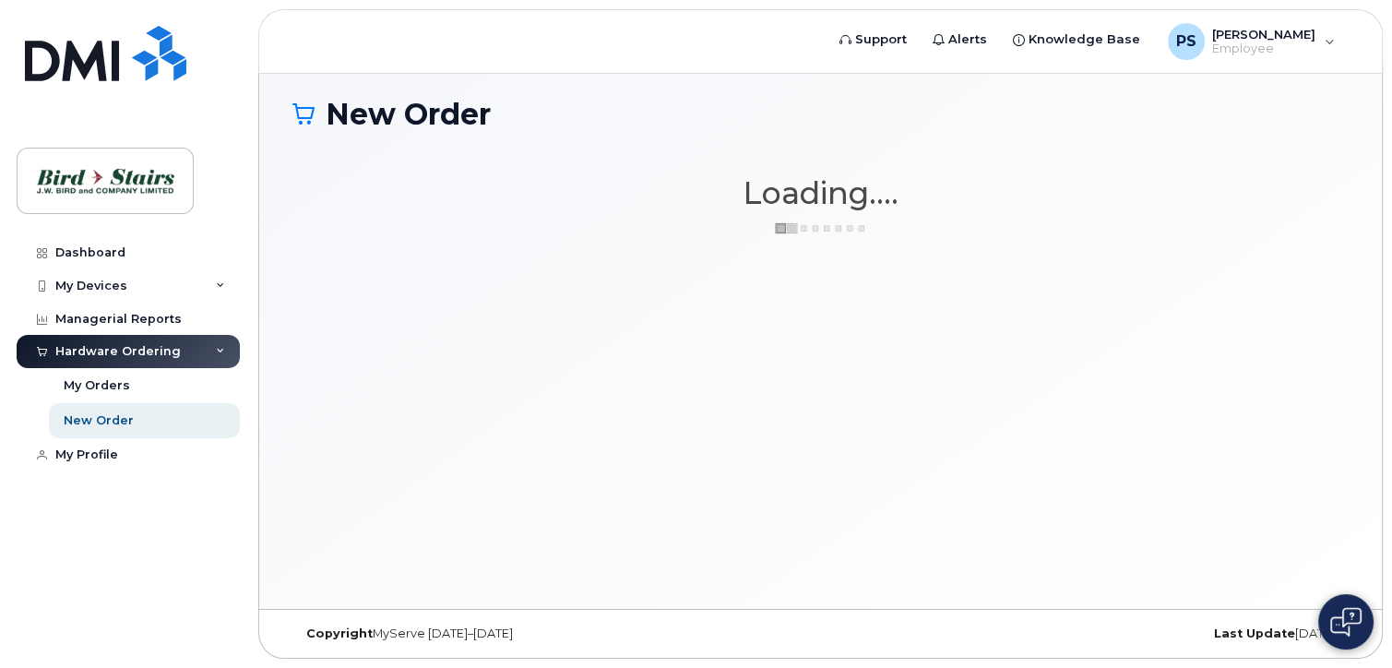
scroll to position [8, 0]
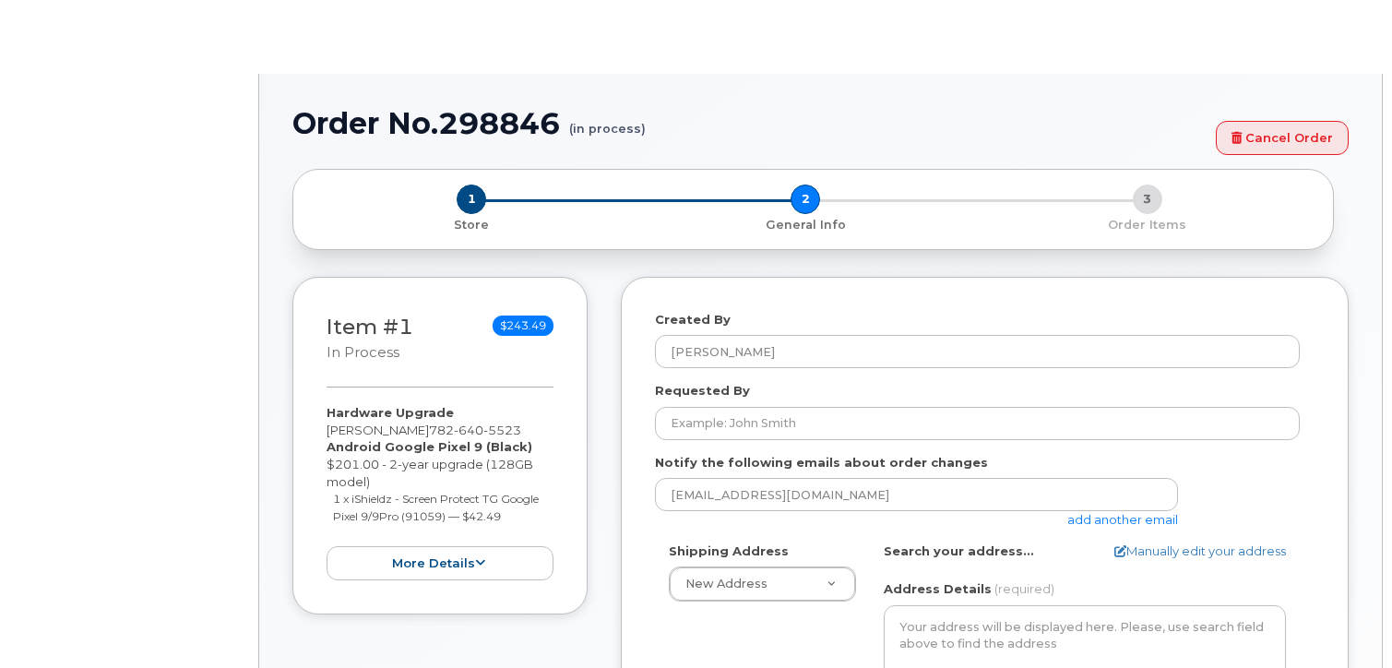
select select
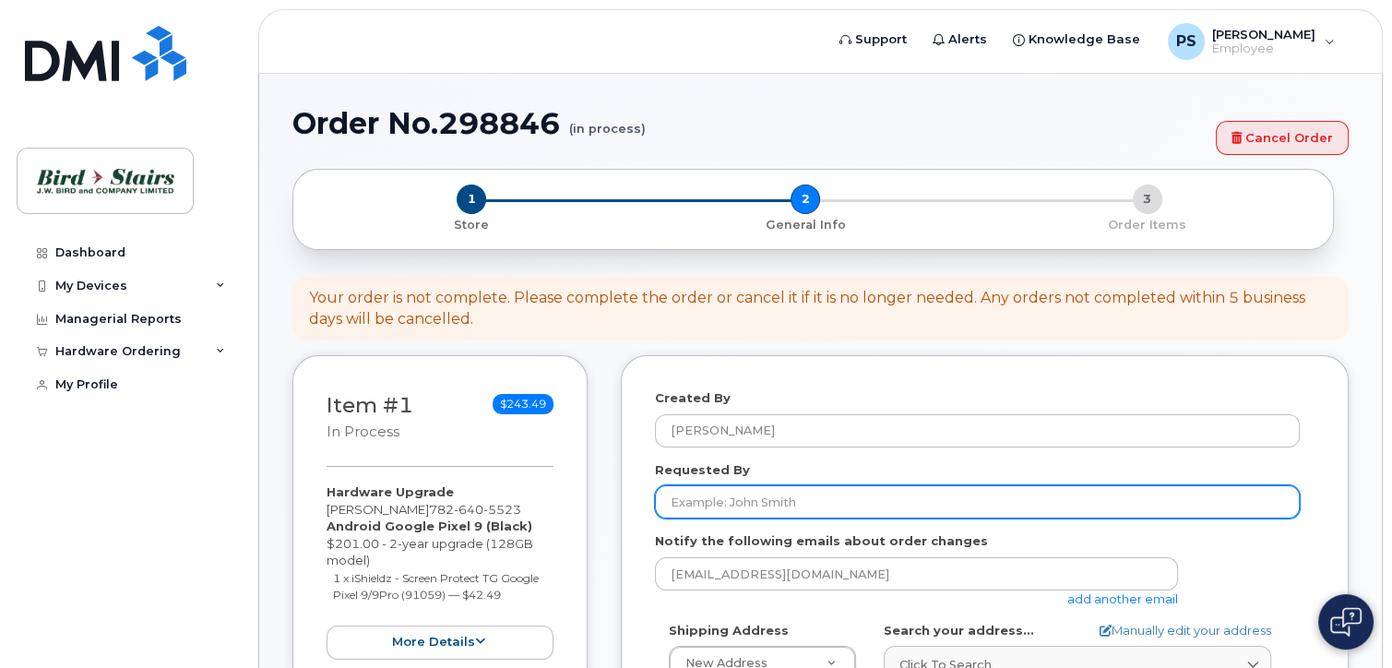
click at [892, 503] on input "Requested By" at bounding box center [977, 501] width 645 height 33
type input "[PERSON_NAME]"
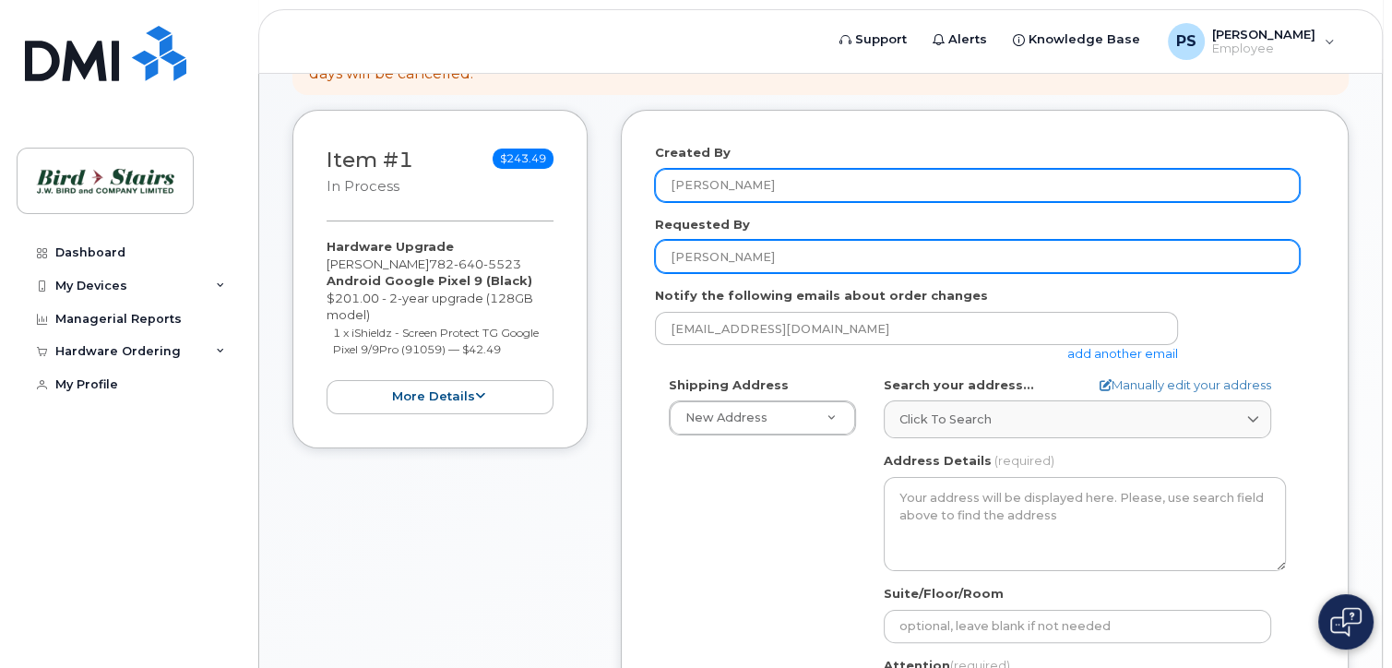
scroll to position [277, 0]
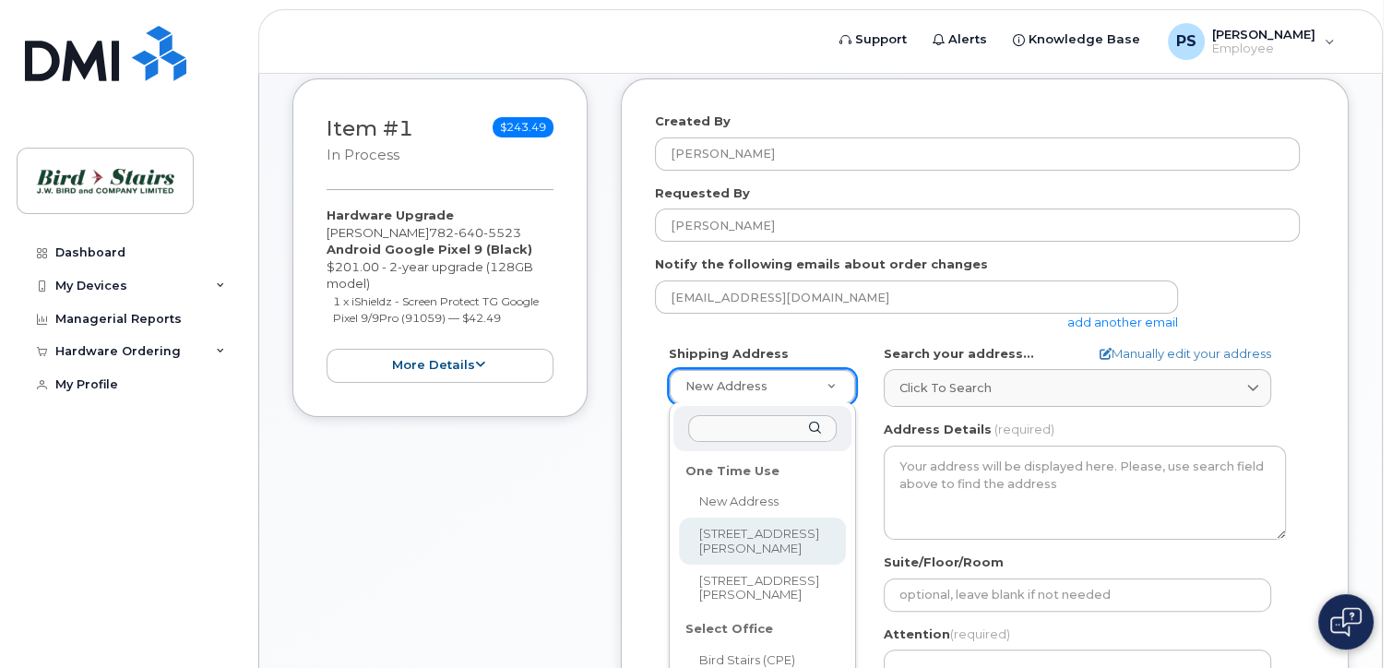
select select "1-171 John Savage Ave"
type textarea "1-171 John Savage Ave DARTMOUTH NS B3B 0A8 CANADA"
type input "[PERSON_NAME]"
type input "9022299134"
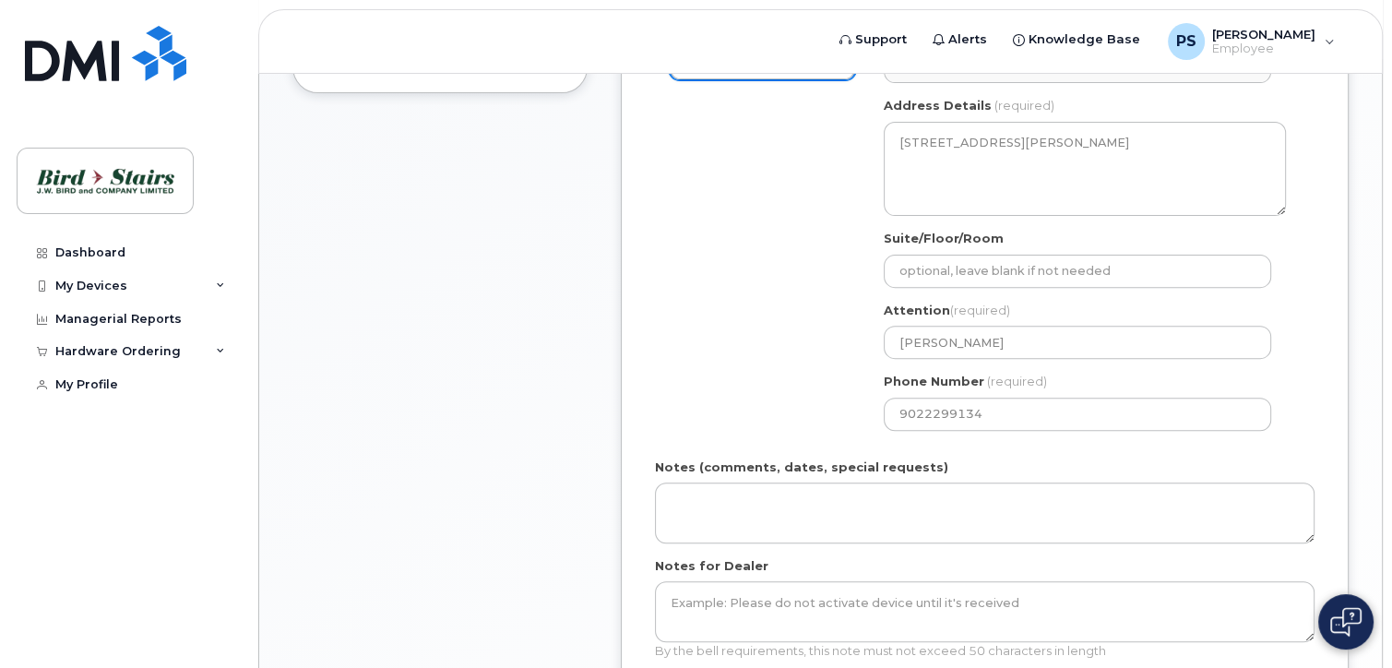
scroll to position [738, 0]
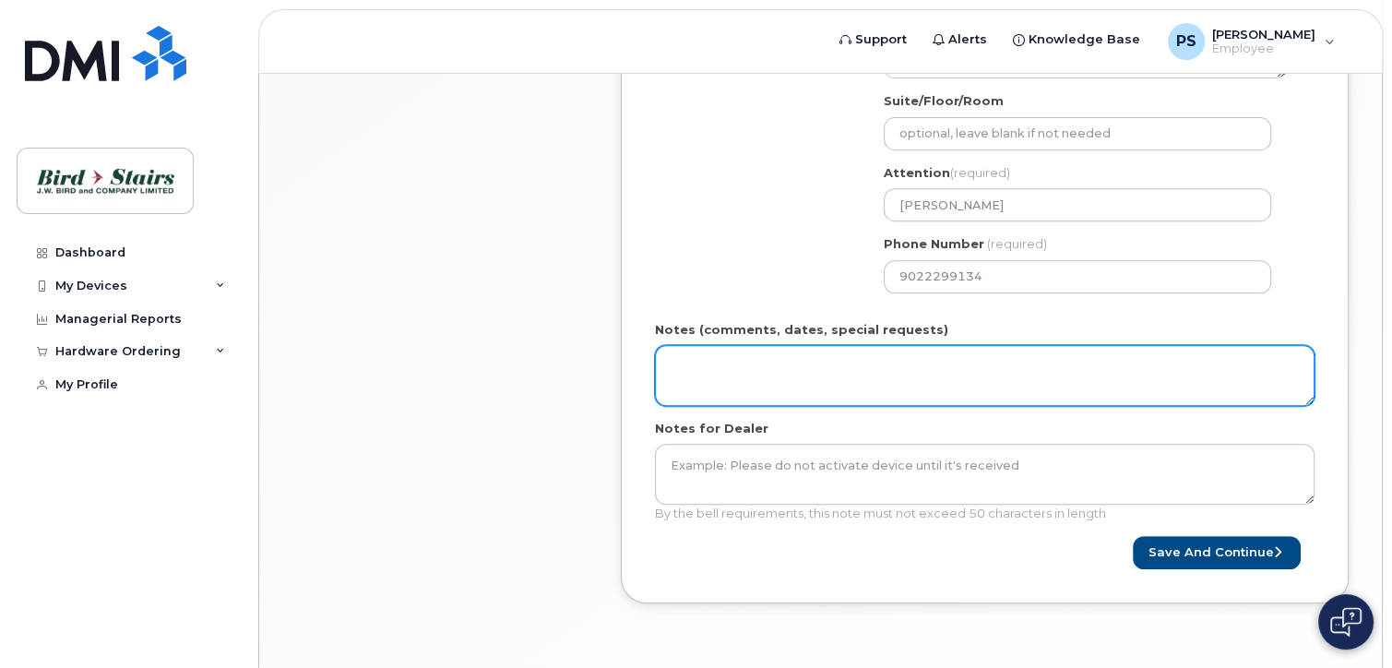
click at [781, 357] on textarea "Notes (comments, dates, special requests)" at bounding box center [985, 375] width 660 height 61
type textarea "PO# 16241"
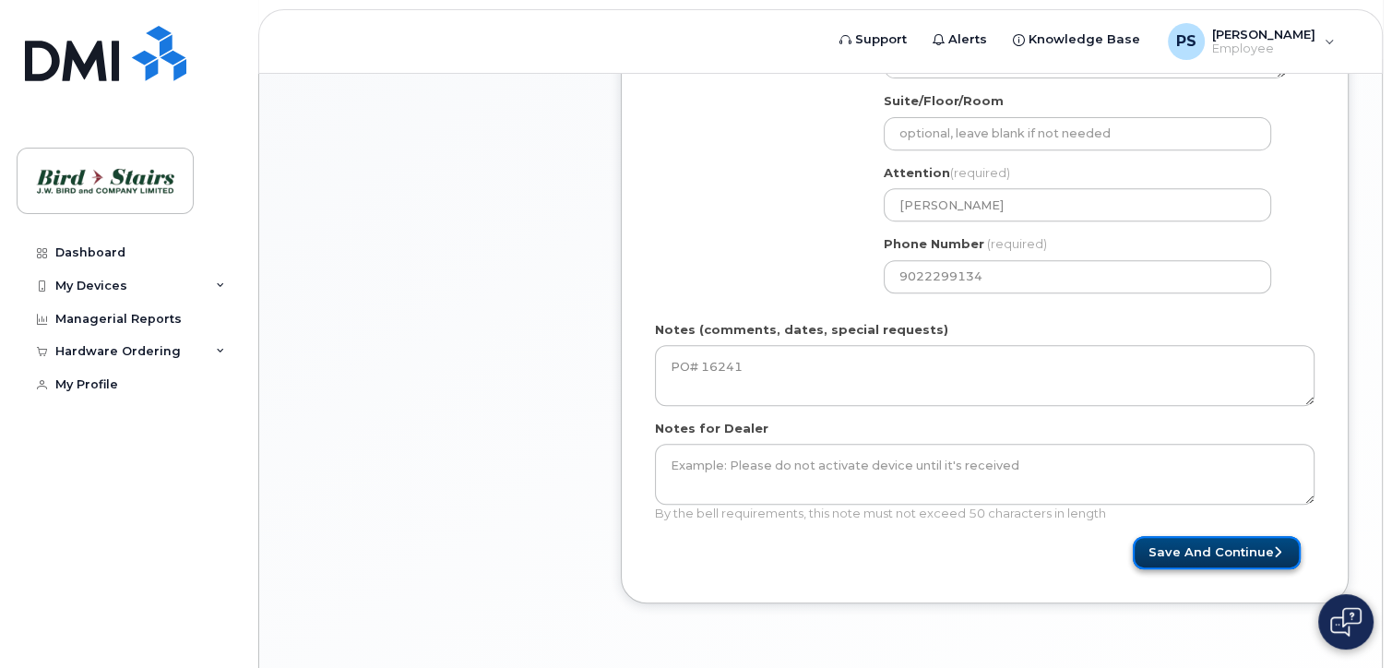
click at [1236, 550] on button "Save and Continue" at bounding box center [1217, 553] width 168 height 34
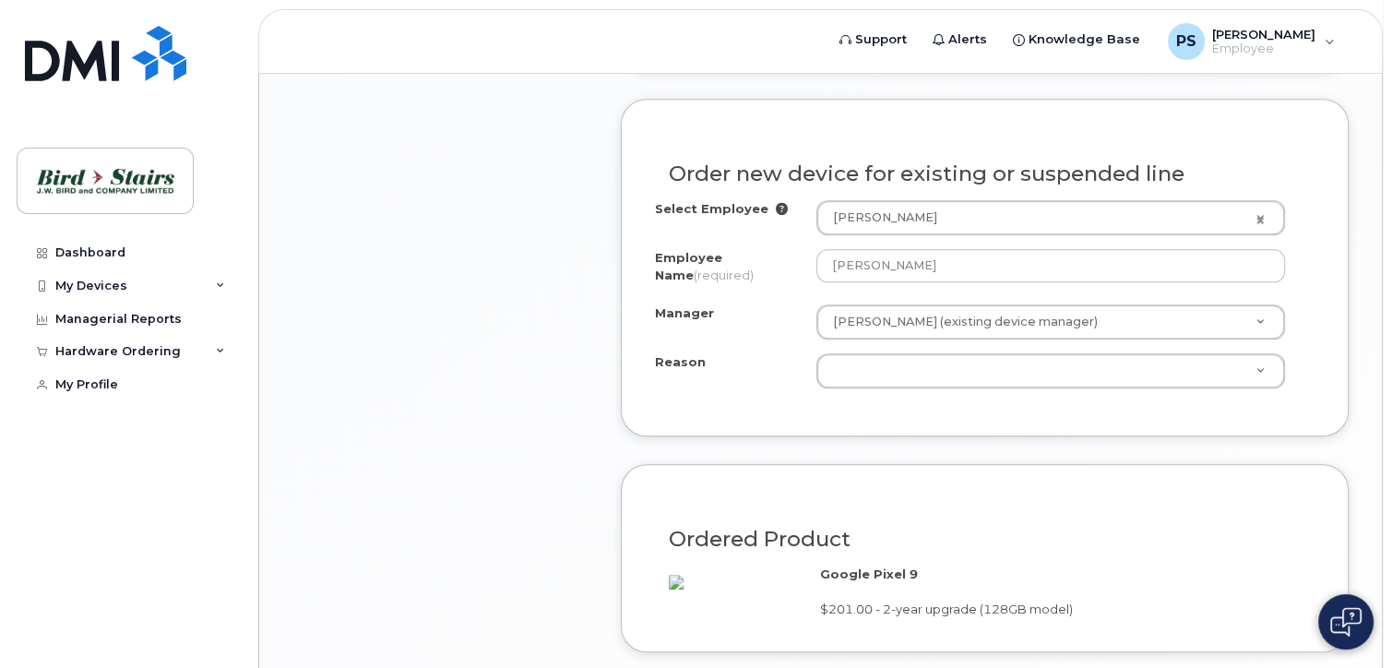
scroll to position [1107, 0]
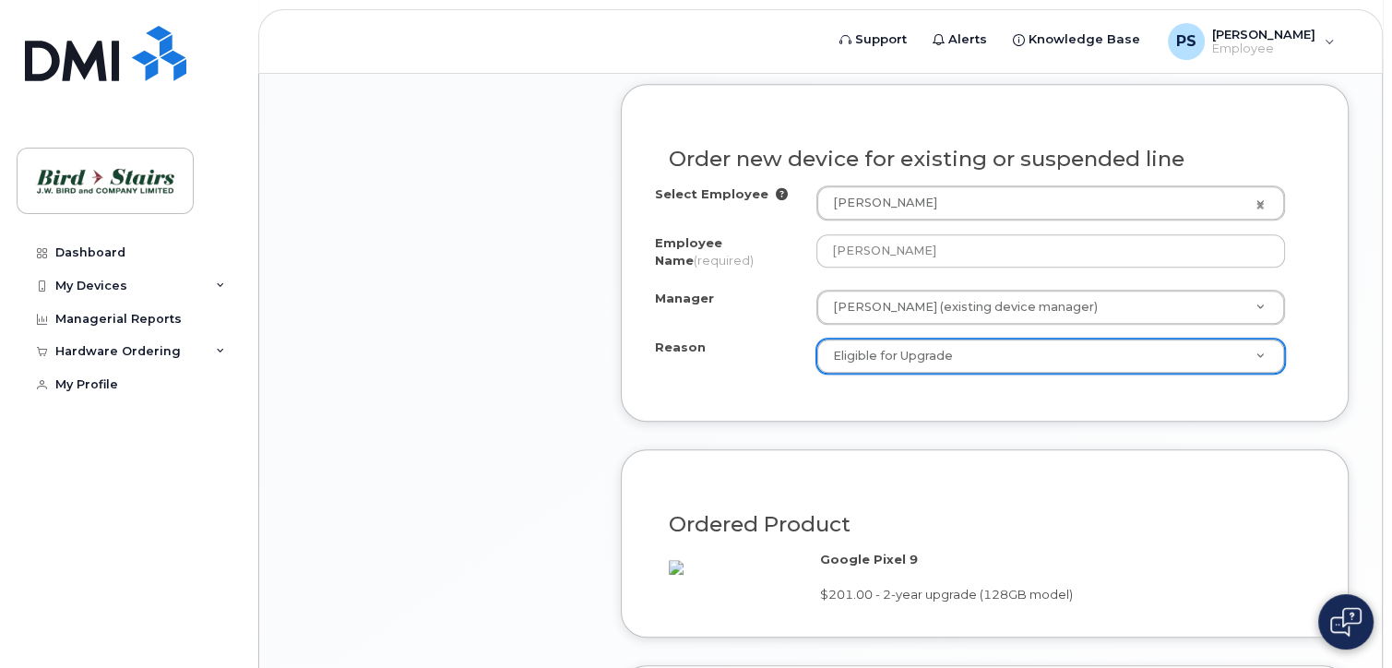
select select "eligible_for_upgrade"
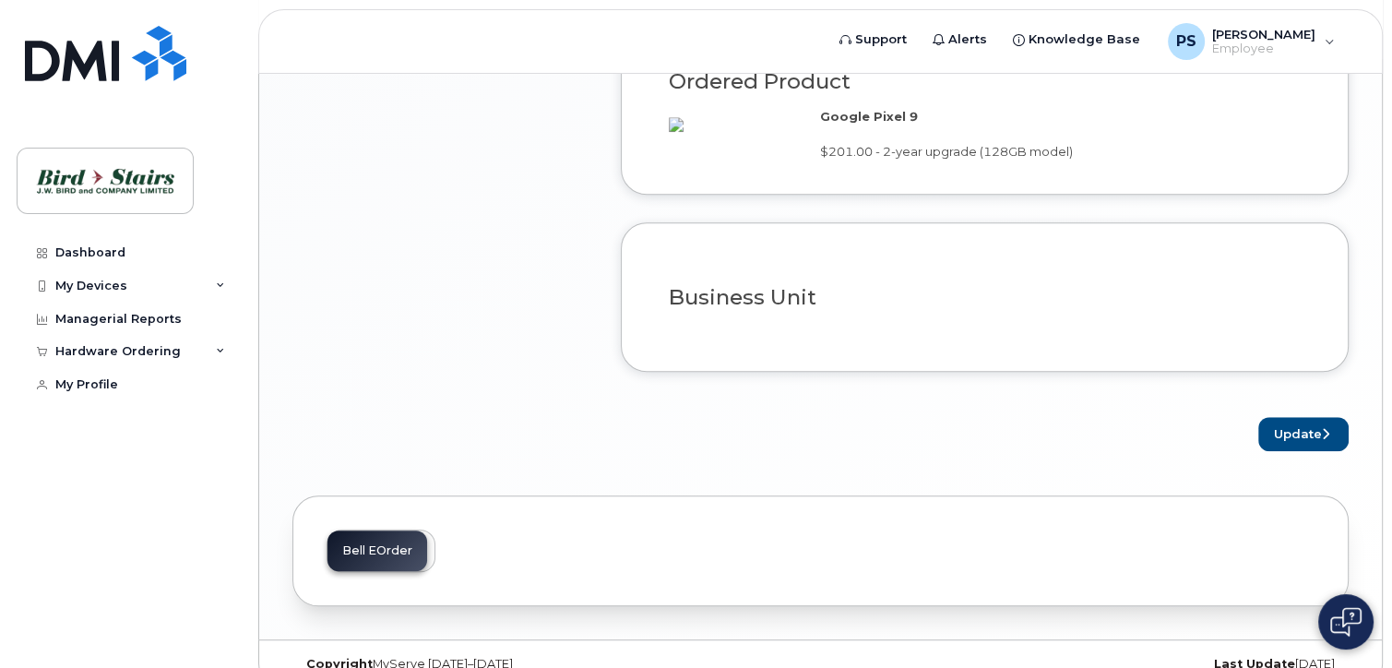
scroll to position [1568, 0]
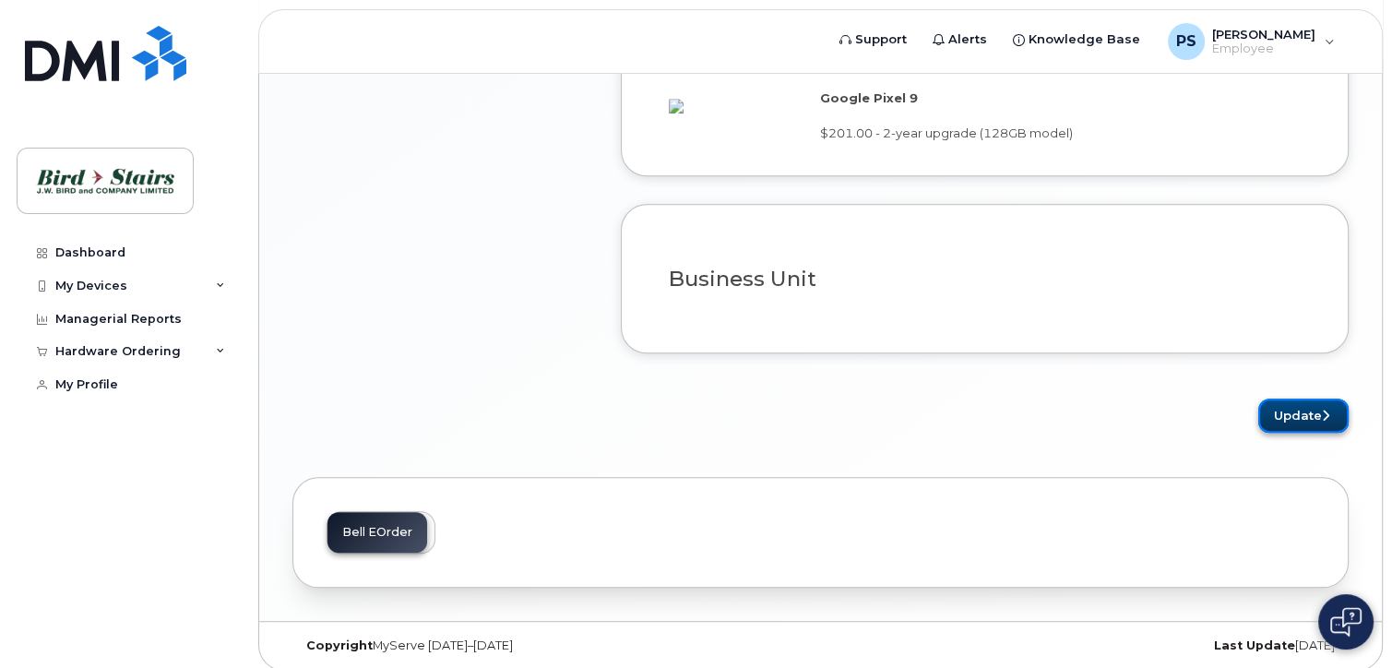
click at [1321, 433] on button "Update" at bounding box center [1303, 416] width 90 height 34
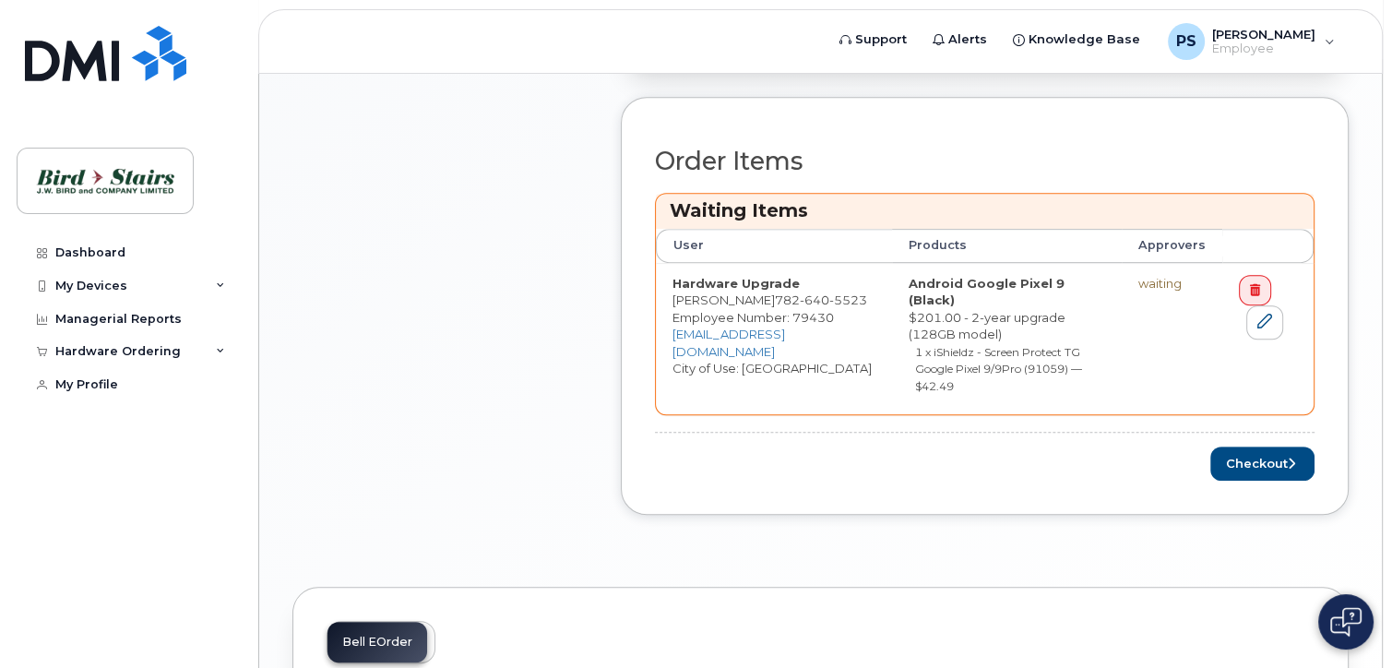
scroll to position [830, 0]
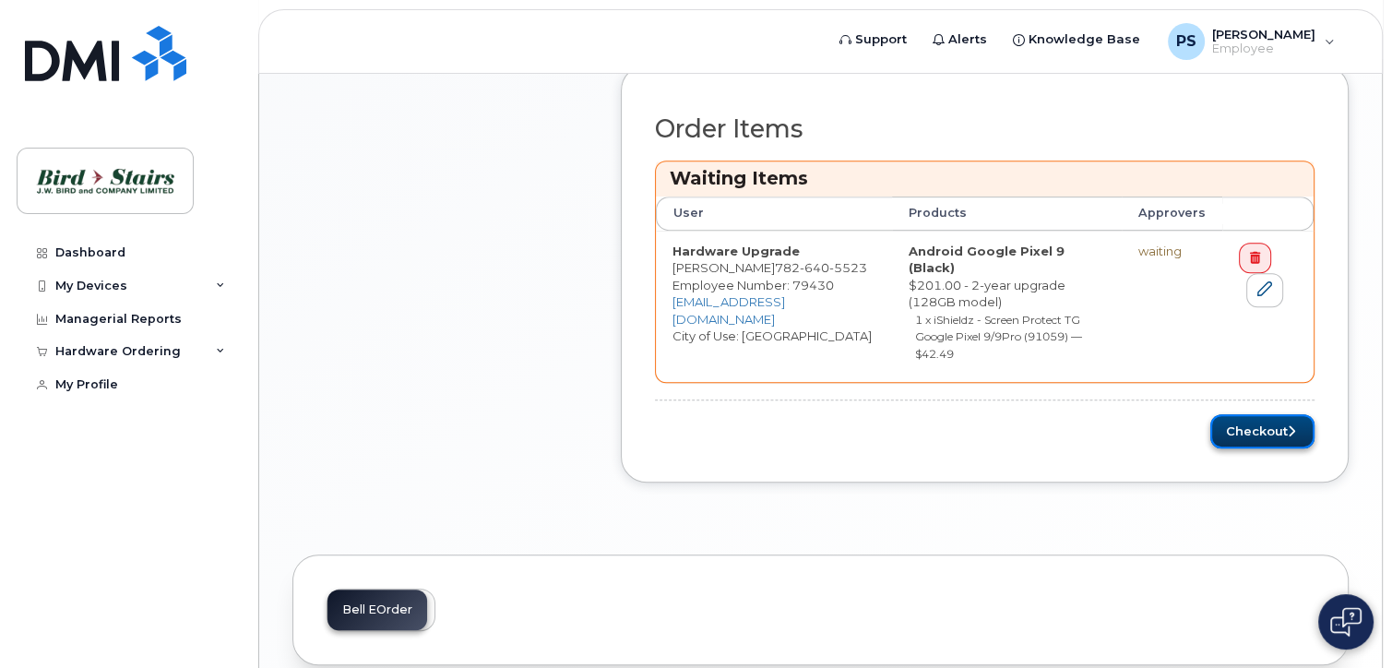
click at [1266, 414] on button "Checkout" at bounding box center [1262, 431] width 104 height 34
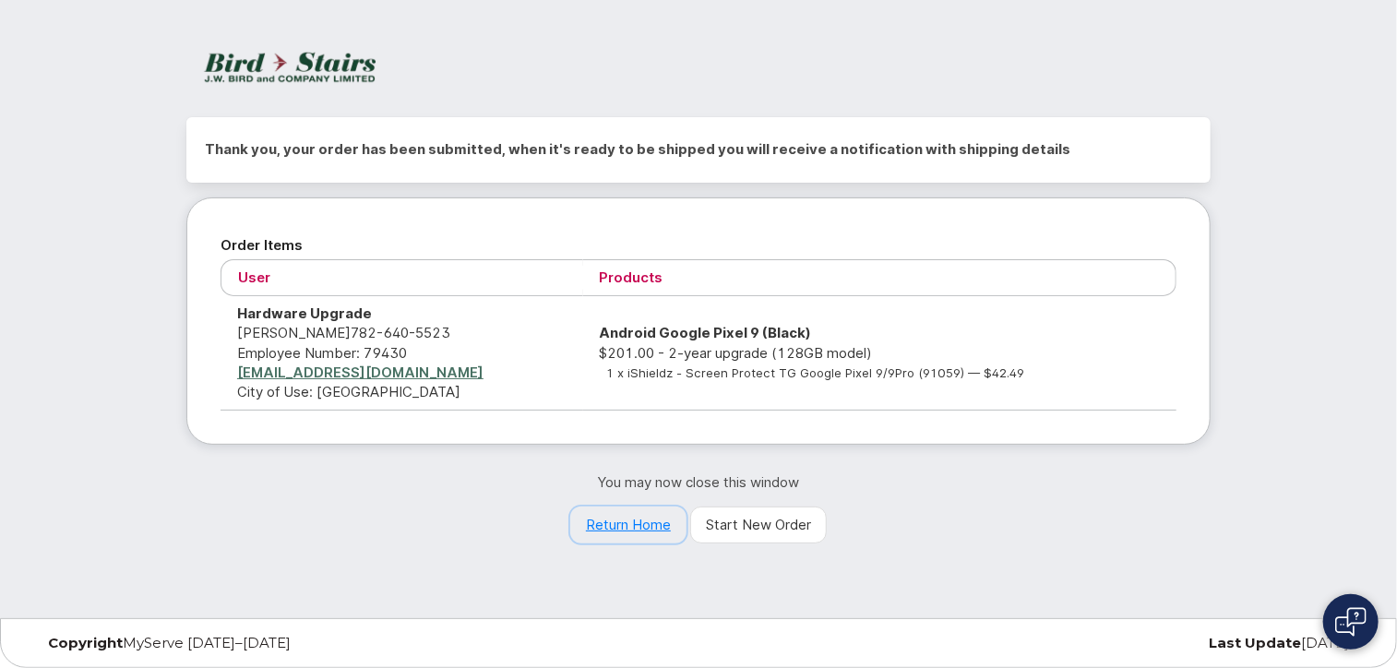
click at [618, 523] on link "Return Home" at bounding box center [628, 524] width 116 height 37
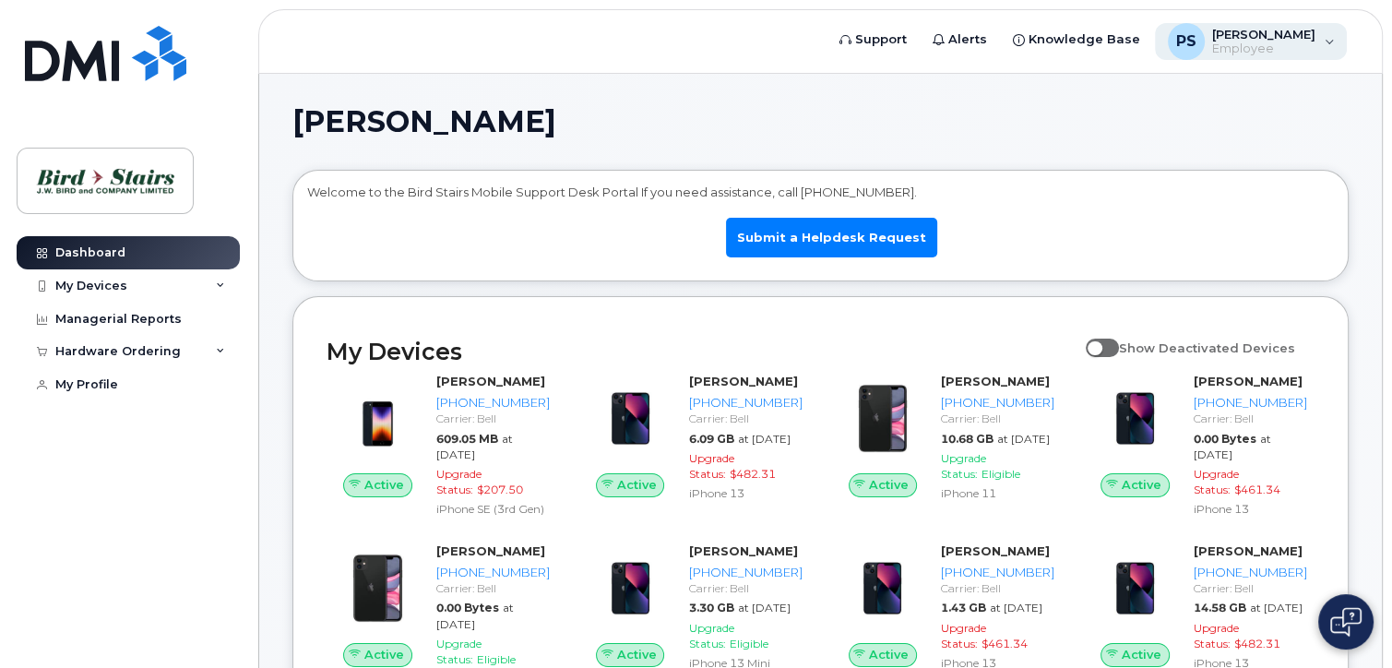
click at [1310, 44] on span "Employee" at bounding box center [1263, 49] width 103 height 15
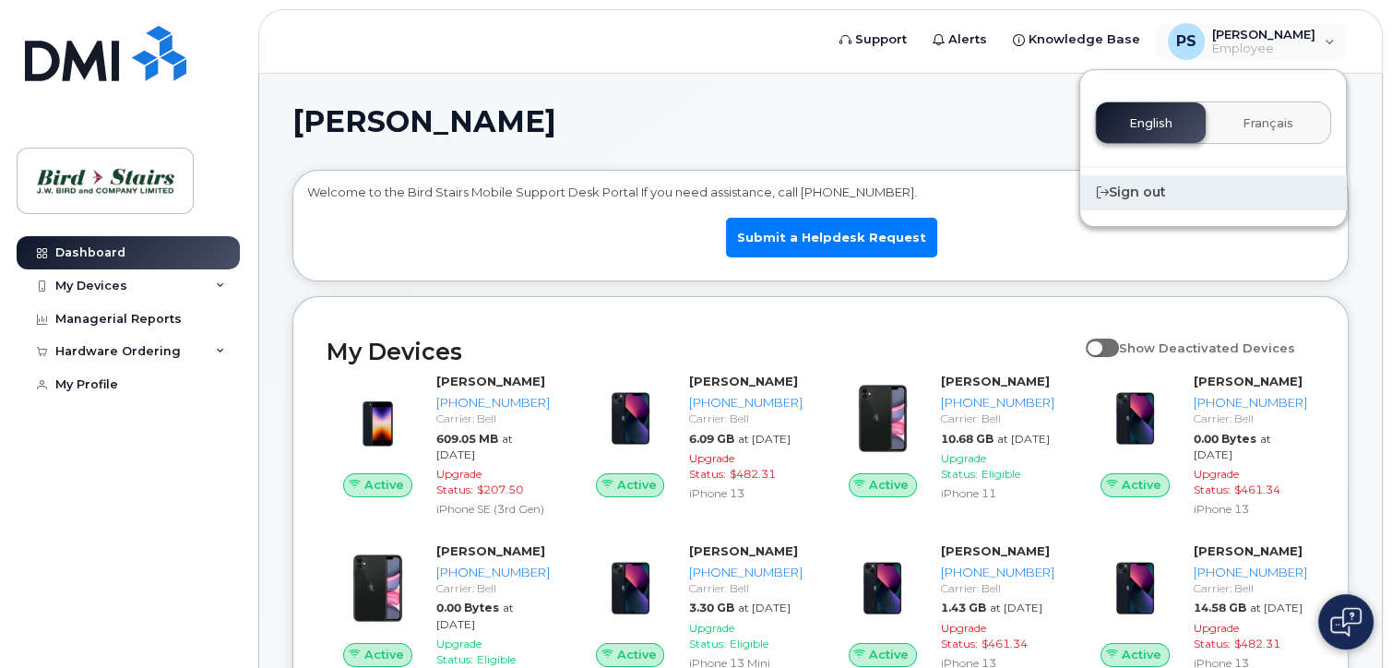
click at [1146, 196] on div "Sign out" at bounding box center [1213, 192] width 266 height 34
